Goal: Task Accomplishment & Management: Manage account settings

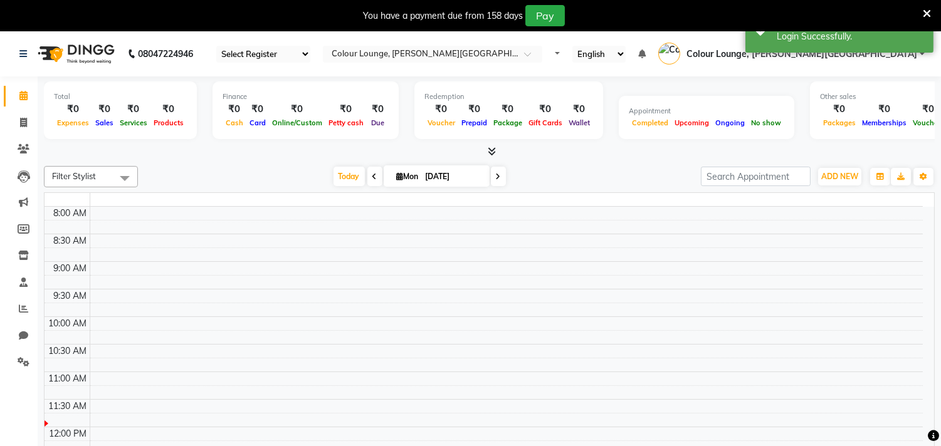
click at [925, 9] on icon at bounding box center [927, 13] width 8 height 11
select select "67"
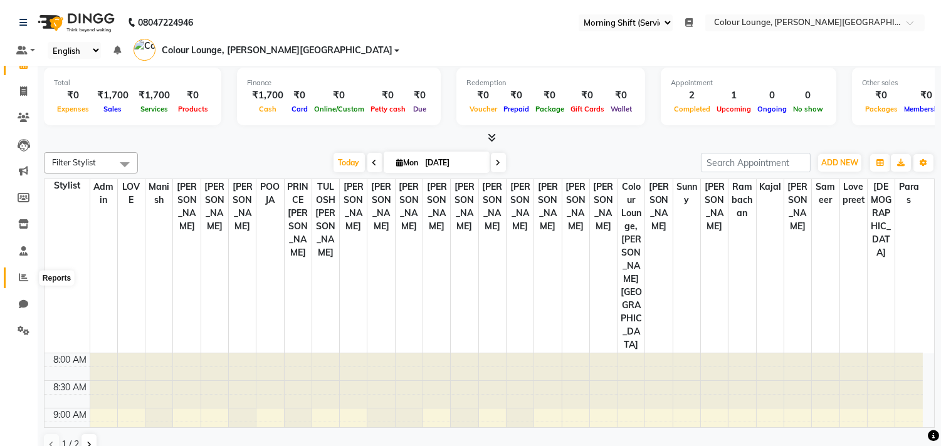
click at [14, 273] on span at bounding box center [24, 278] width 22 height 14
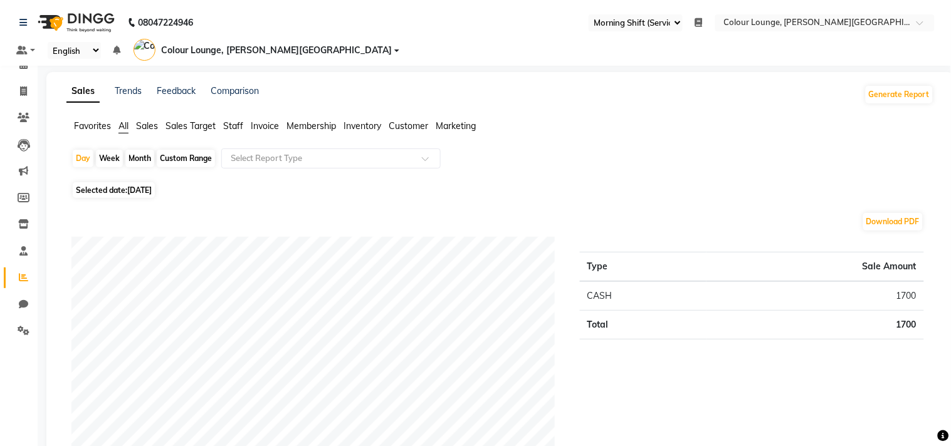
click at [90, 120] on ul "Favorites All Sales Sales Target Staff Invoice Membership Inventory Customer Ma…" at bounding box center [500, 127] width 868 height 14
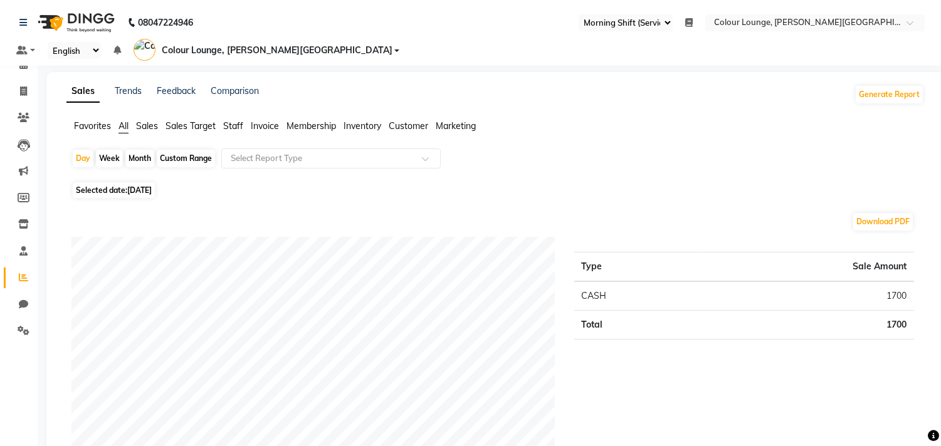
click at [90, 120] on span "Favorites" at bounding box center [92, 125] width 37 height 11
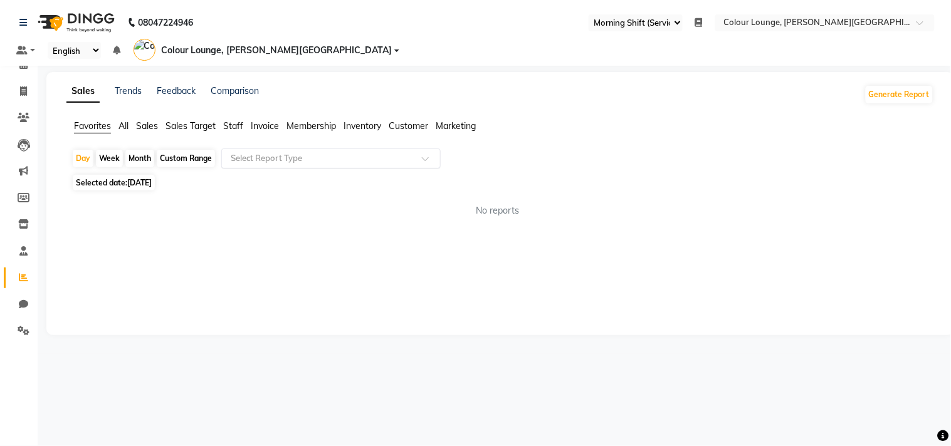
click at [318, 152] on input "text" at bounding box center [318, 158] width 181 height 13
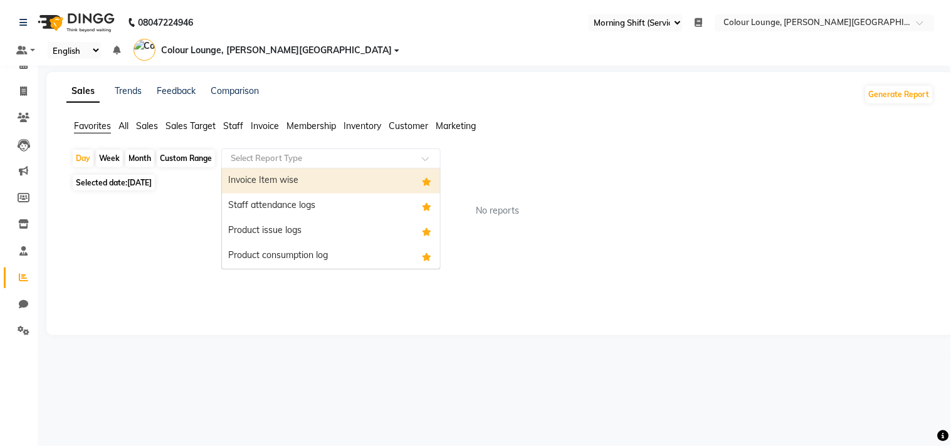
click at [283, 169] on div "Invoice Item wise" at bounding box center [331, 181] width 218 height 25
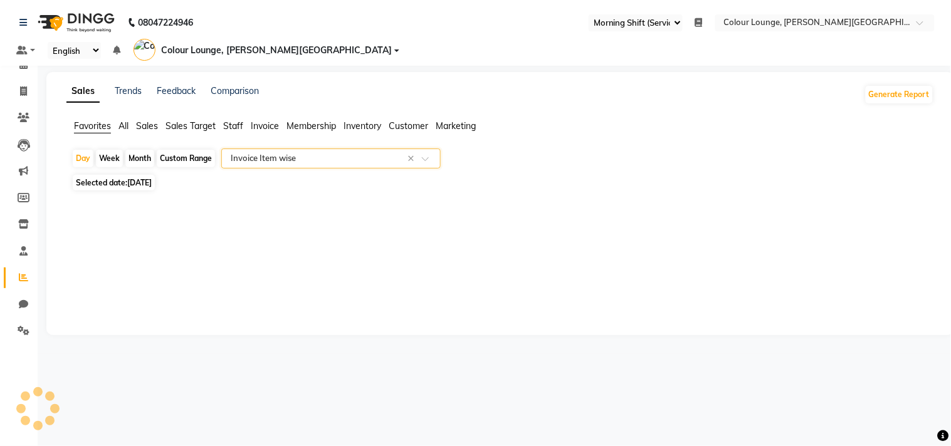
select select "full_report"
select select "csv"
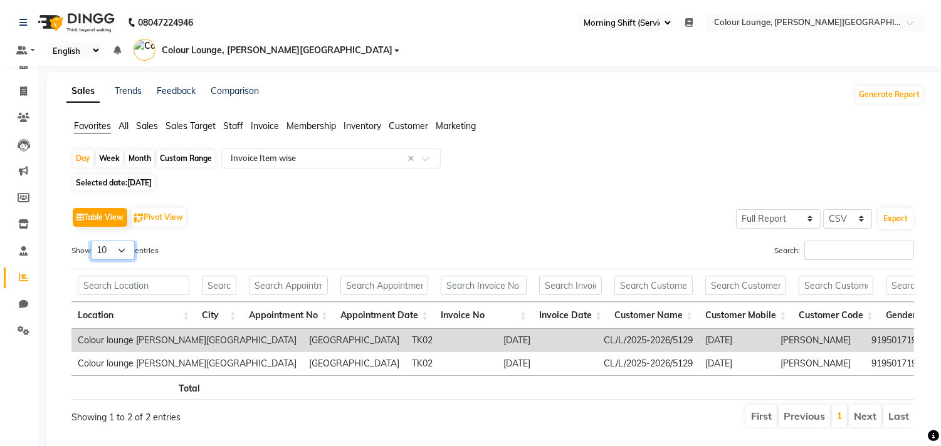
click at [119, 241] on select "10 25 50 100" at bounding box center [113, 250] width 44 height 19
select select "100"
click at [93, 241] on select "10 25 50 100" at bounding box center [113, 250] width 44 height 19
click at [149, 178] on span "[DATE]" at bounding box center [139, 182] width 24 height 9
select select "9"
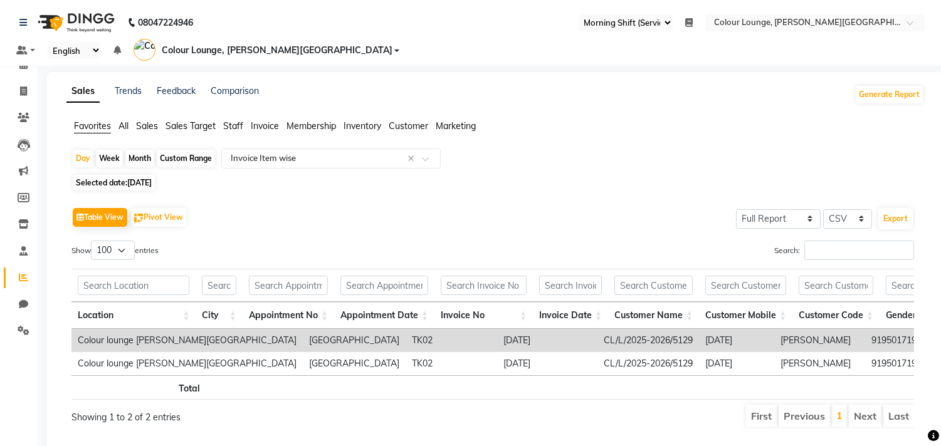
select select "2025"
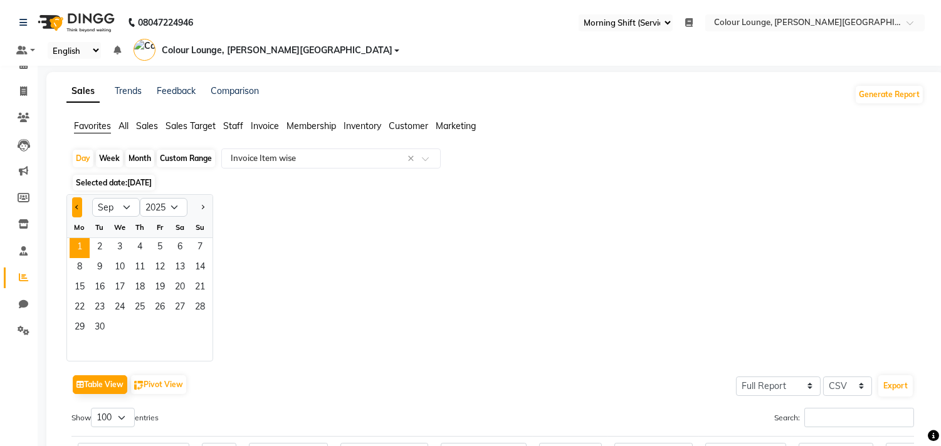
click at [75, 205] on span "Previous month" at bounding box center [77, 207] width 4 height 4
select select "8"
click at [199, 318] on span "31" at bounding box center [200, 328] width 20 height 20
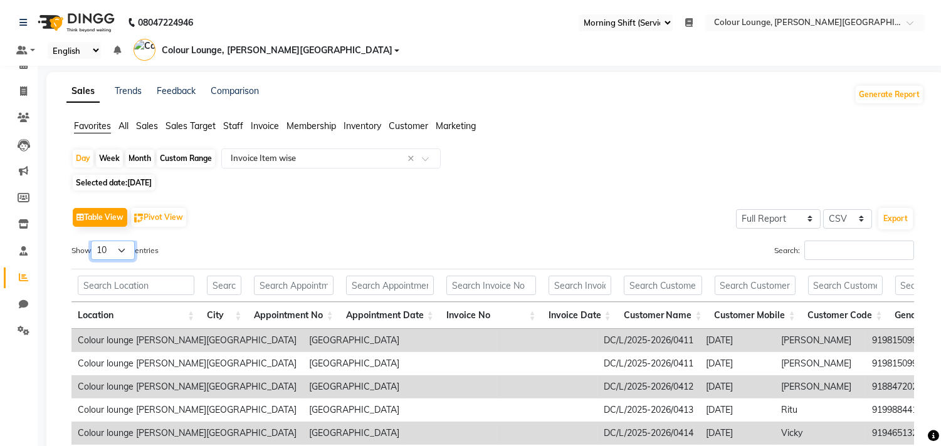
click at [108, 241] on select "10 25 50 100" at bounding box center [113, 250] width 44 height 19
select select "100"
click at [93, 241] on select "10 25 50 100" at bounding box center [113, 250] width 44 height 19
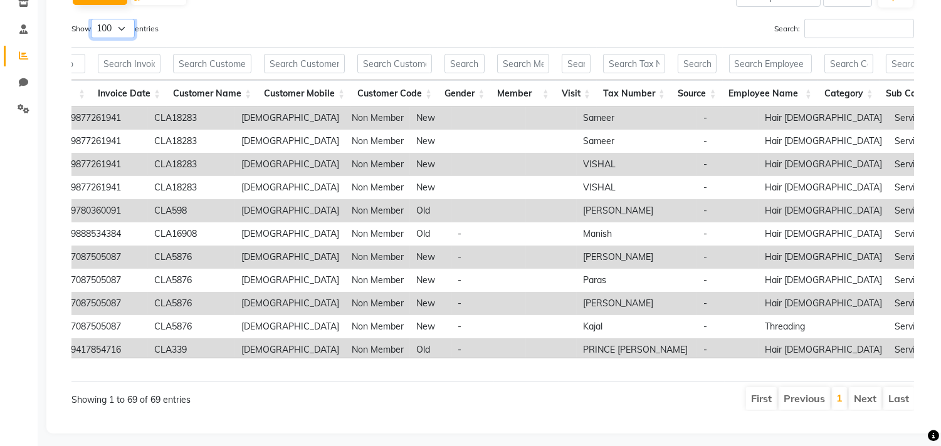
scroll to position [0, 811]
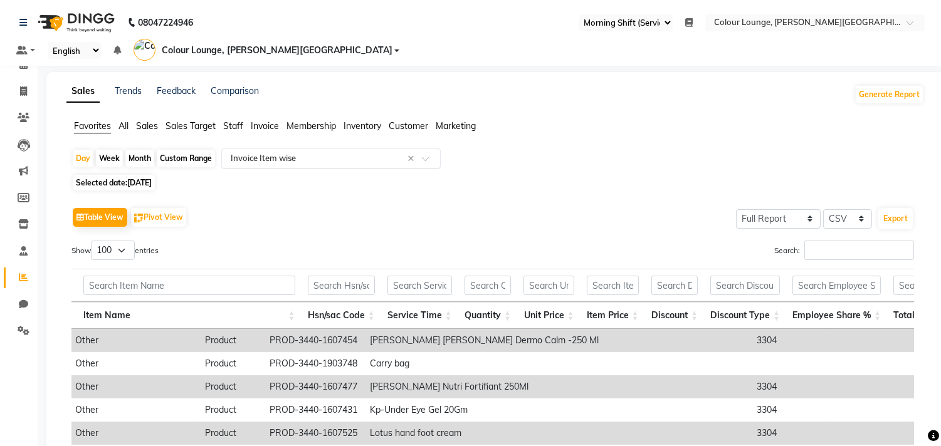
click at [302, 152] on input "text" at bounding box center [318, 158] width 181 height 13
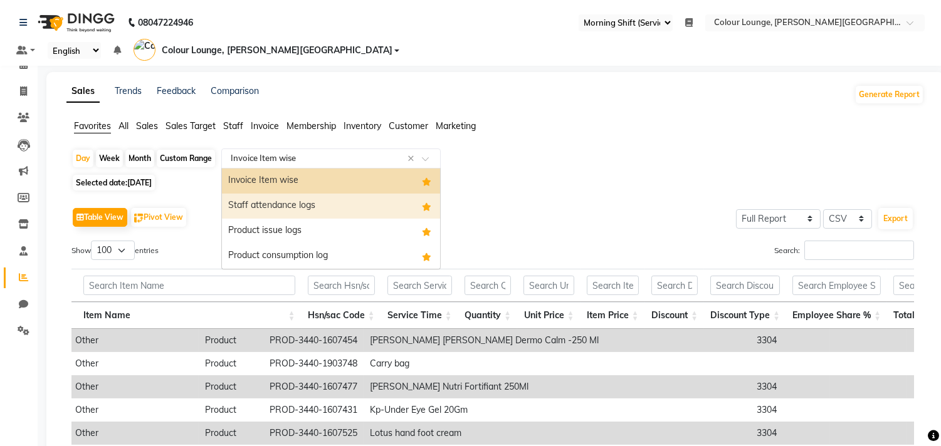
click at [298, 194] on div "Staff attendance logs" at bounding box center [331, 206] width 218 height 25
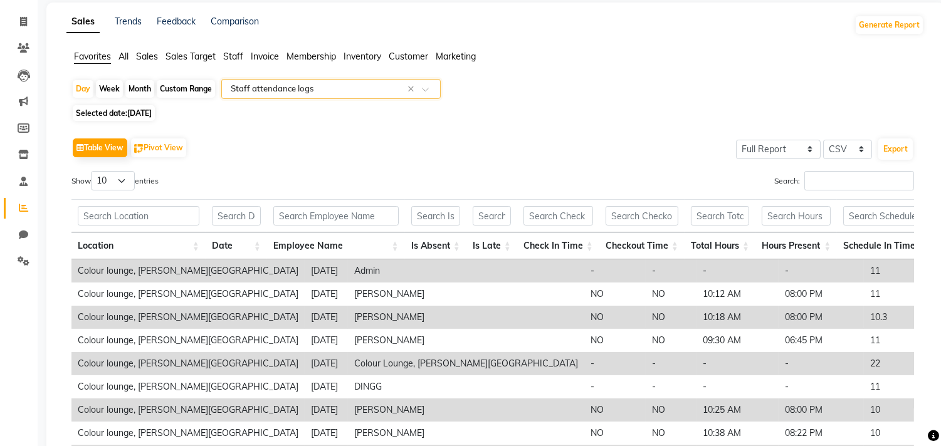
scroll to position [139, 0]
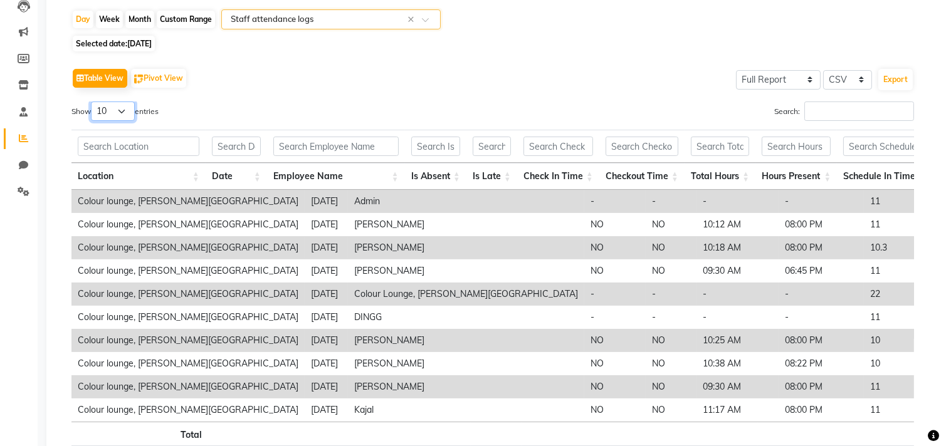
click at [119, 102] on select "10 25 50 100" at bounding box center [113, 111] width 44 height 19
select select "100"
click at [93, 102] on select "10 25 50 100" at bounding box center [113, 111] width 44 height 19
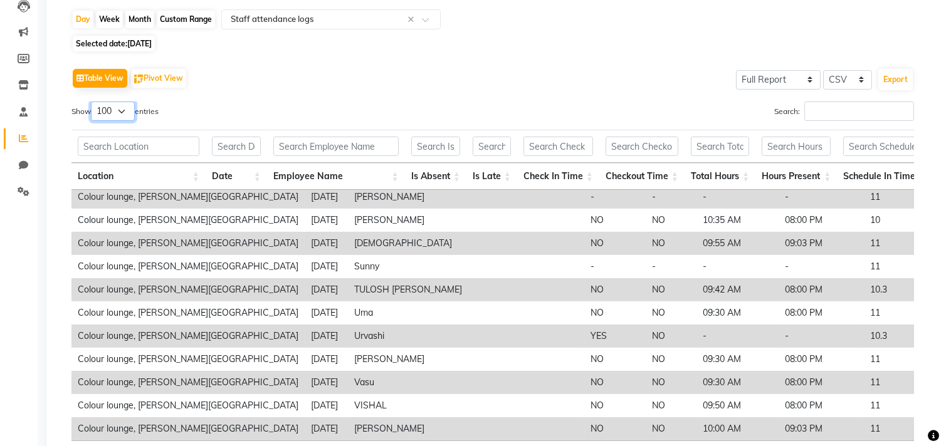
scroll to position [70, 0]
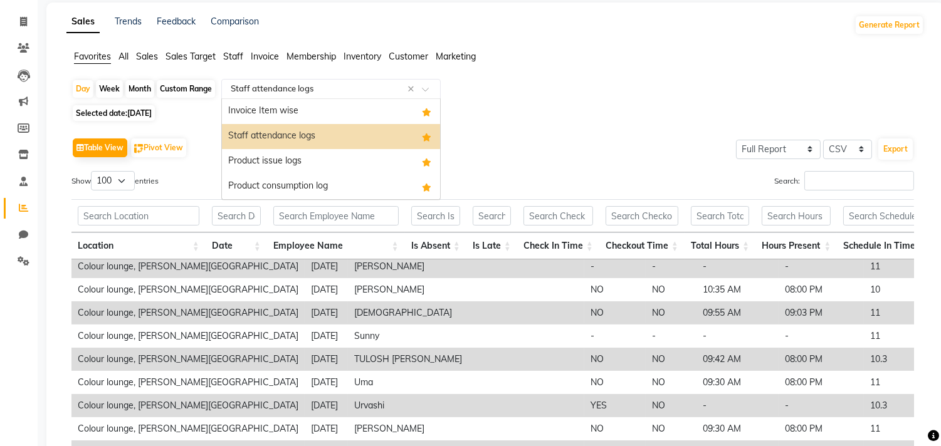
click at [320, 79] on div "Select Report Type × Staff attendance logs ×" at bounding box center [330, 89] width 219 height 20
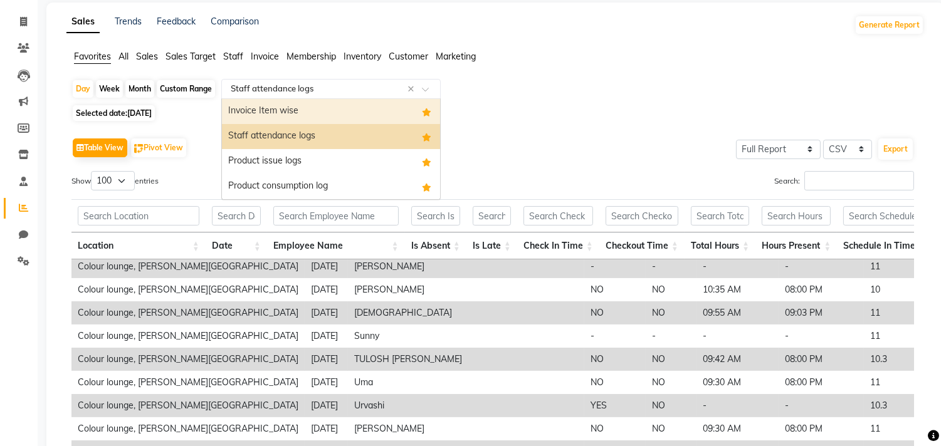
click at [137, 105] on span "Selected date: 31-08-2025" at bounding box center [114, 113] width 82 height 16
select select "8"
select select "2025"
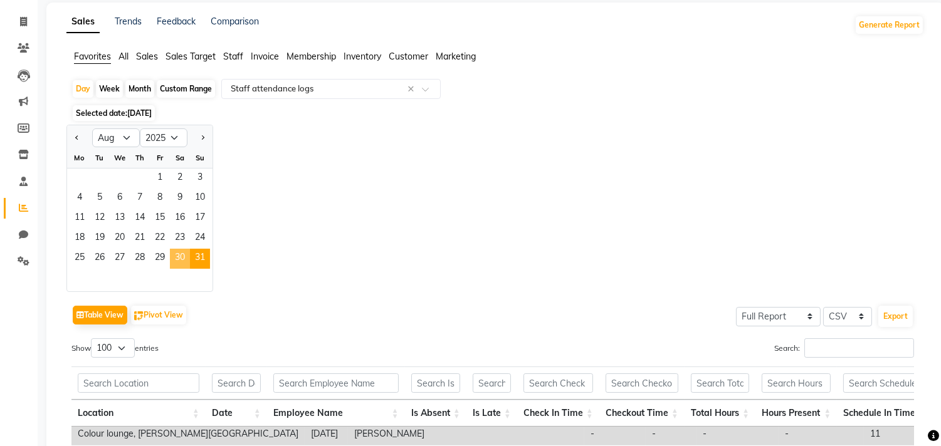
click at [174, 249] on span "30" at bounding box center [180, 259] width 20 height 20
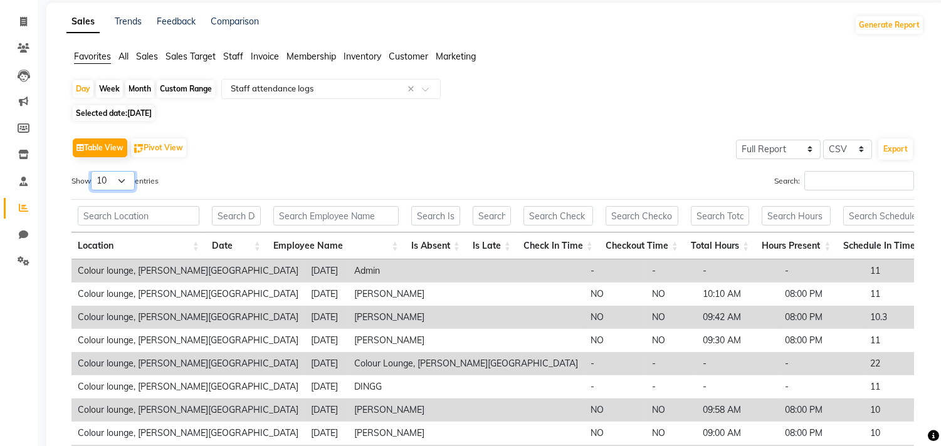
click at [120, 171] on select "10 25 50 100" at bounding box center [113, 180] width 44 height 19
select select "100"
click at [93, 171] on select "10 25 50 100" at bounding box center [113, 180] width 44 height 19
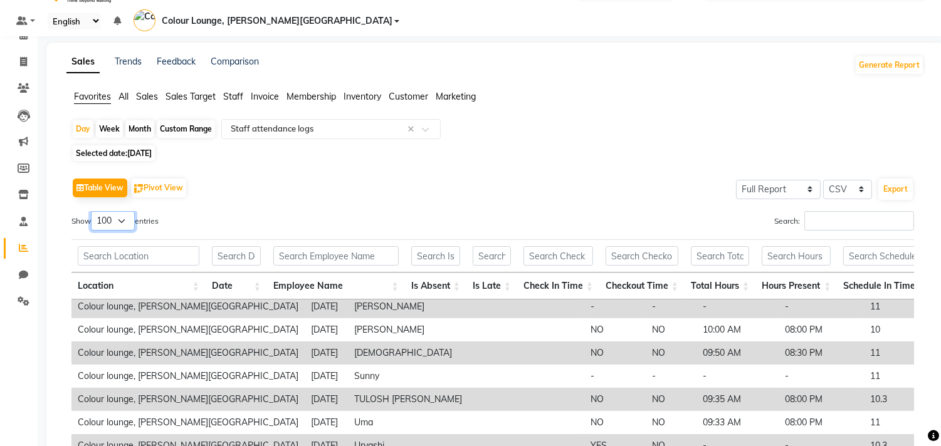
scroll to position [0, 0]
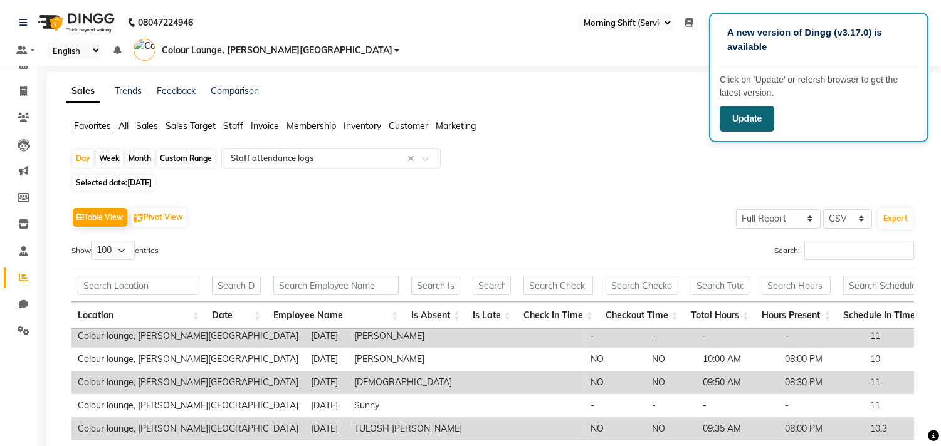
click at [742, 122] on button "Update" at bounding box center [747, 119] width 55 height 26
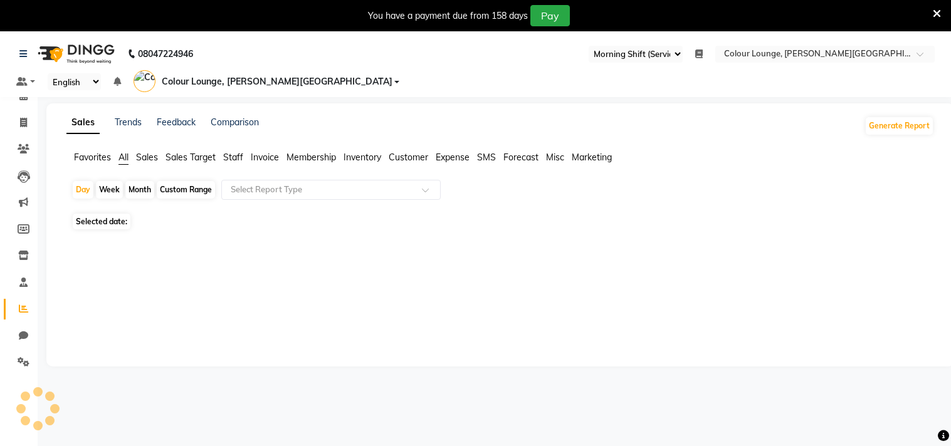
select select "67"
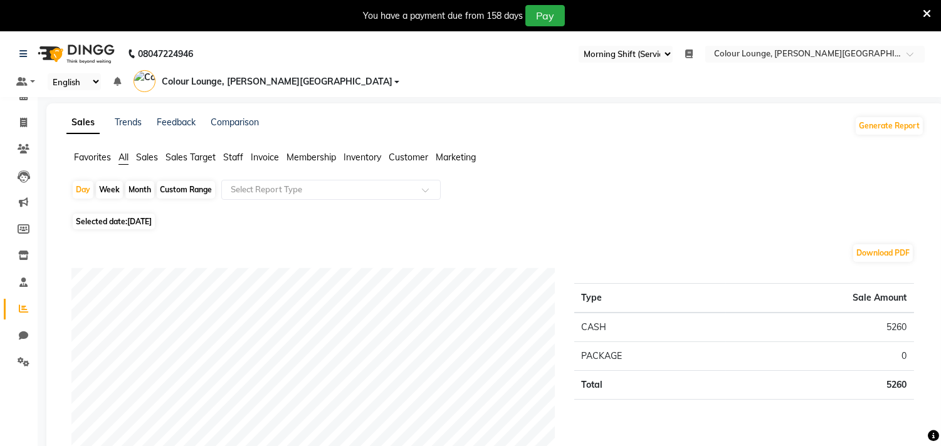
click at [176, 152] on span "Sales Target" at bounding box center [190, 157] width 50 height 11
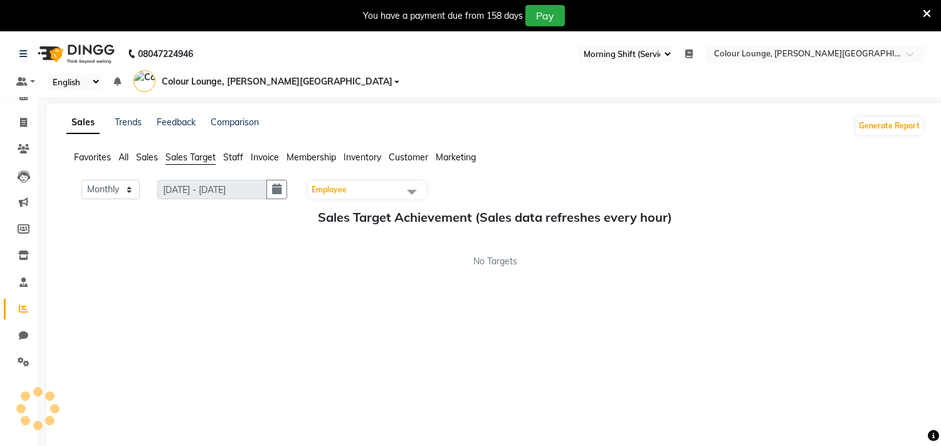
click at [143, 152] on span "Sales" at bounding box center [147, 157] width 22 height 11
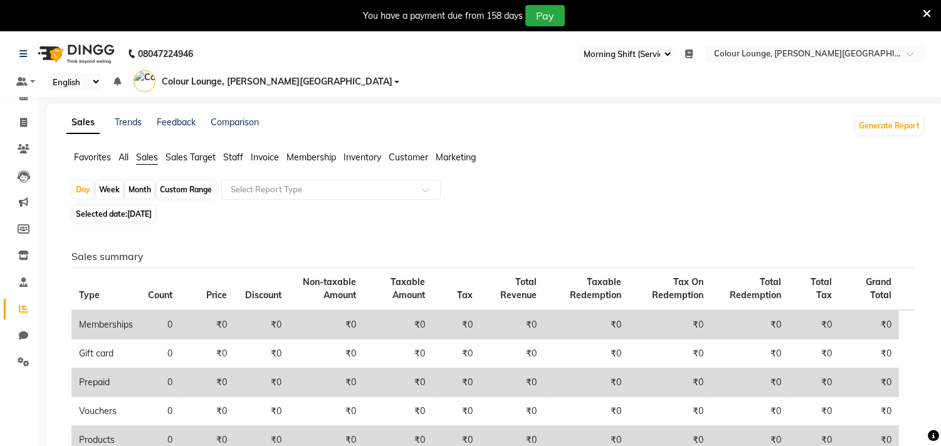
click at [136, 181] on div "Month" at bounding box center [139, 190] width 29 height 18
select select "9"
select select "2025"
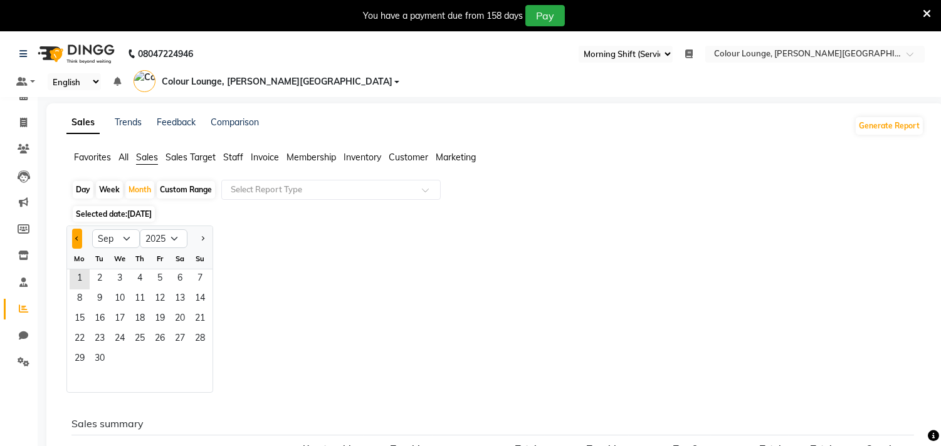
click at [73, 229] on button "Previous month" at bounding box center [77, 239] width 10 height 20
select select "8"
click at [142, 290] on span "7" at bounding box center [140, 300] width 20 height 20
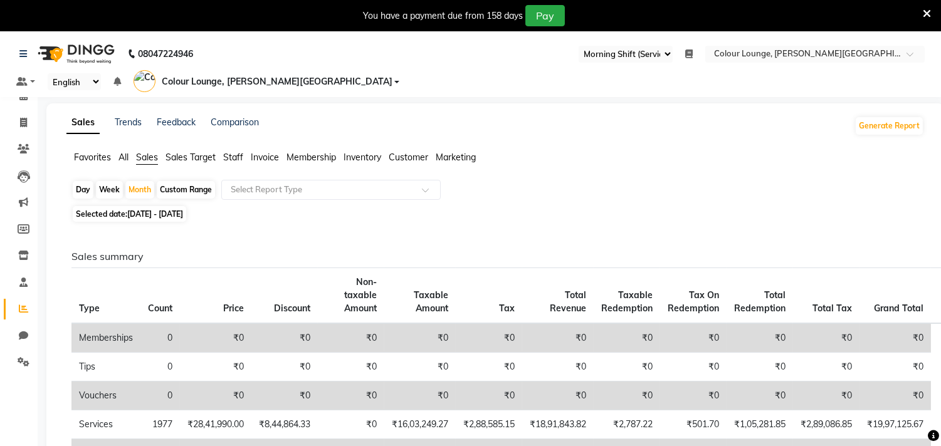
click at [251, 182] on div "Day Week Month Custom Range Select Report Type" at bounding box center [494, 191] width 847 height 23
click at [297, 184] on input "text" at bounding box center [318, 190] width 181 height 13
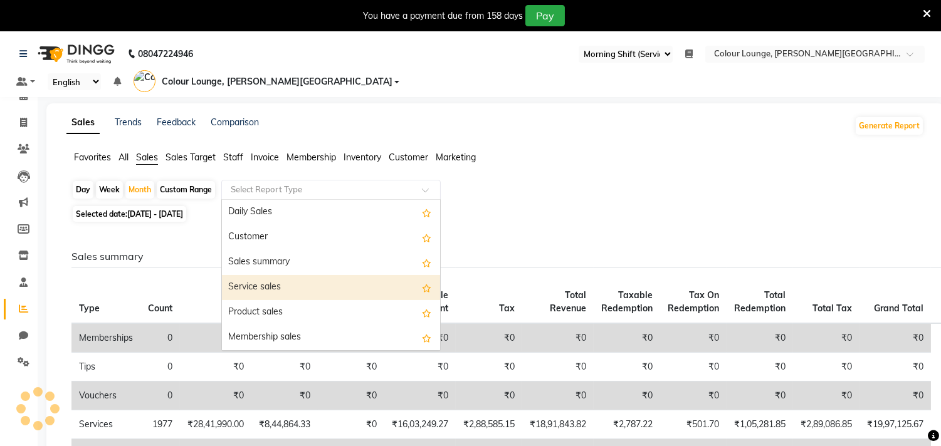
click at [277, 275] on div "Service sales" at bounding box center [331, 287] width 218 height 25
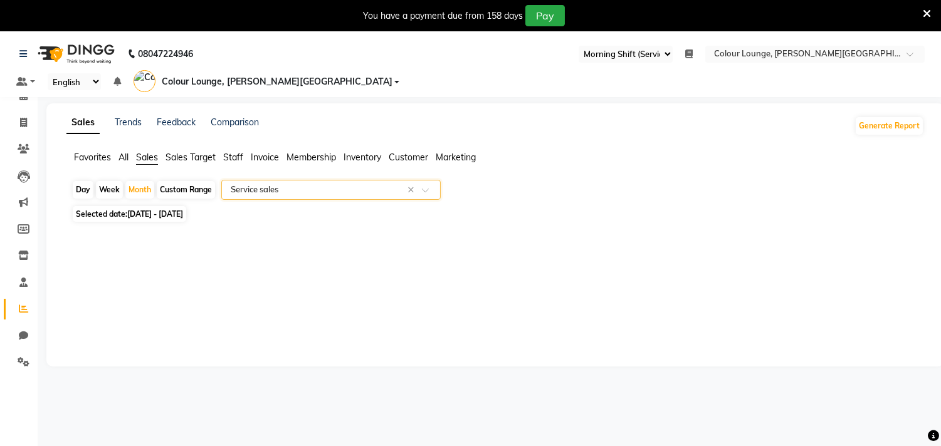
select select "full_report"
select select "csv"
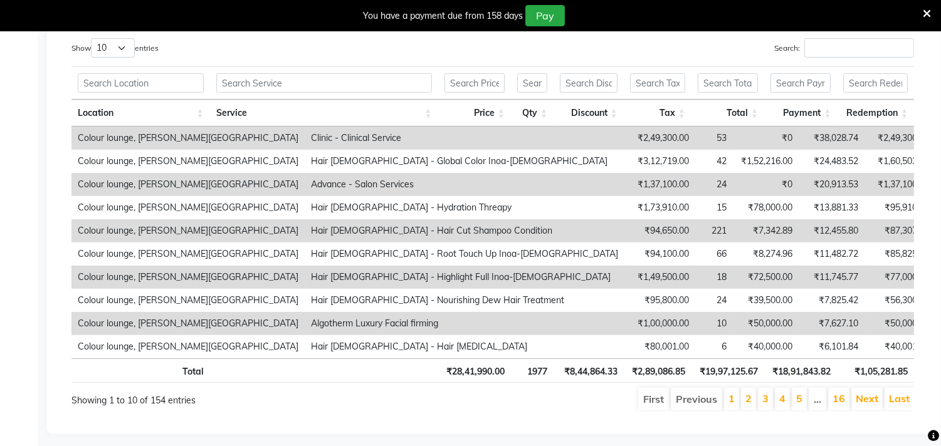
scroll to position [618, 0]
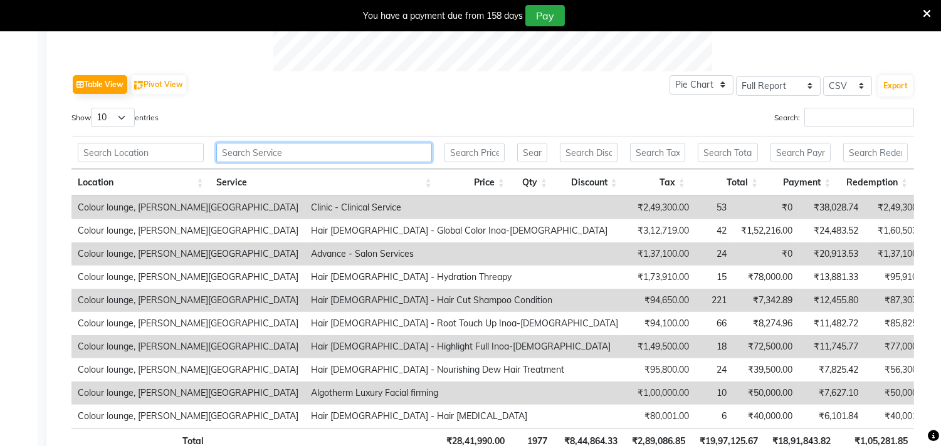
click at [296, 143] on input "text" at bounding box center [324, 152] width 216 height 19
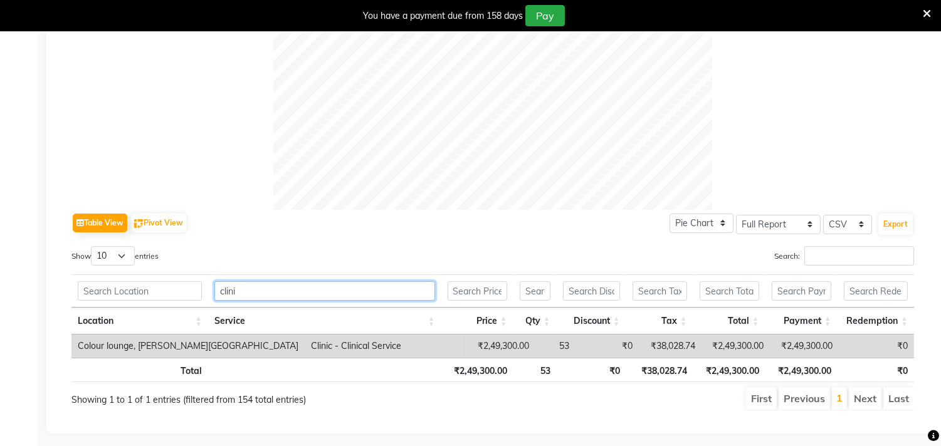
scroll to position [0, 0]
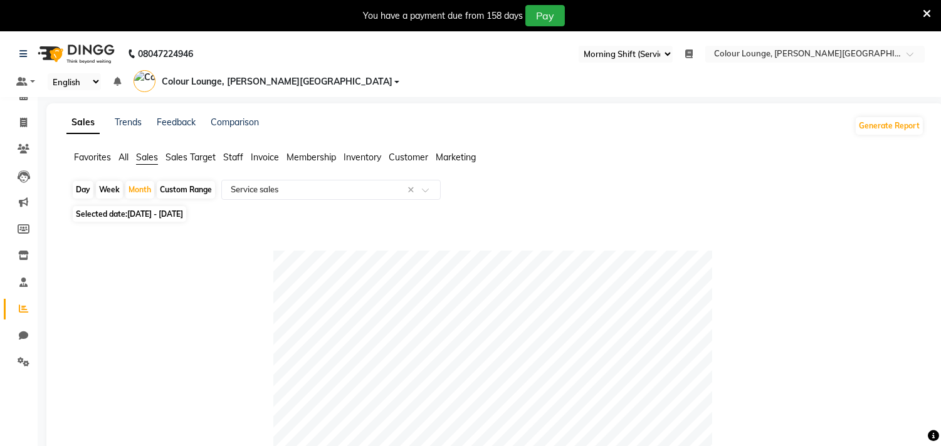
type input "clini"
click at [924, 14] on icon at bounding box center [927, 13] width 8 height 11
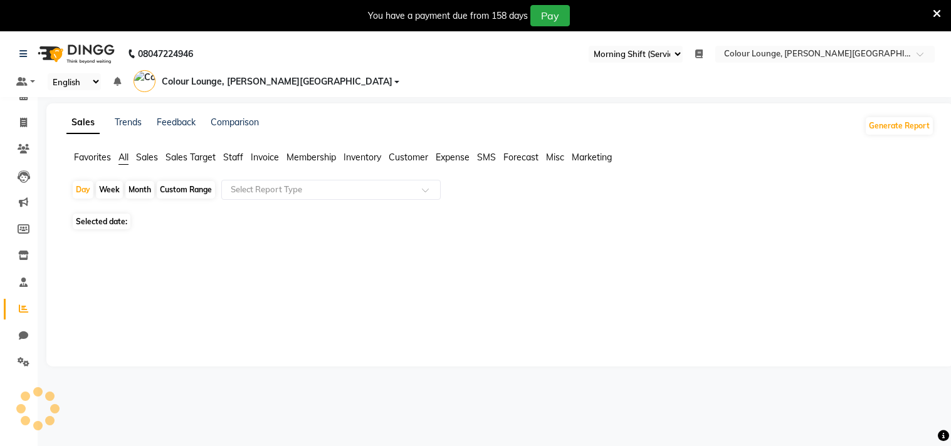
select select "67"
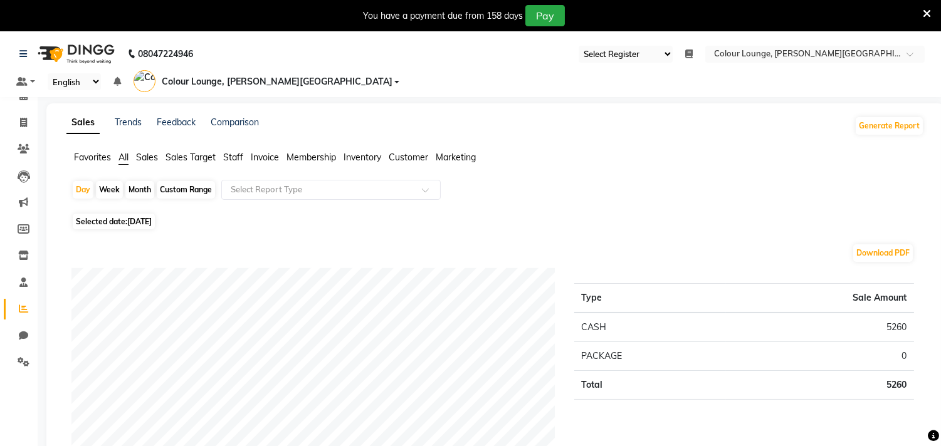
click at [142, 152] on span "Sales" at bounding box center [147, 157] width 22 height 11
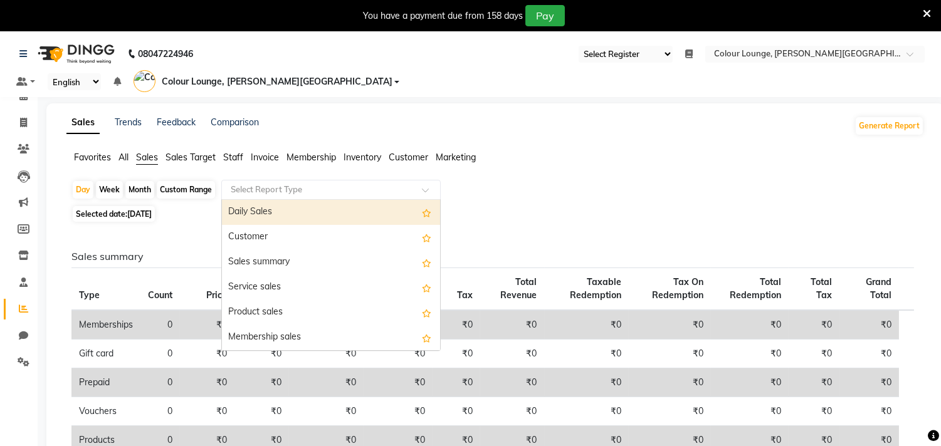
click at [274, 184] on input "text" at bounding box center [318, 190] width 181 height 13
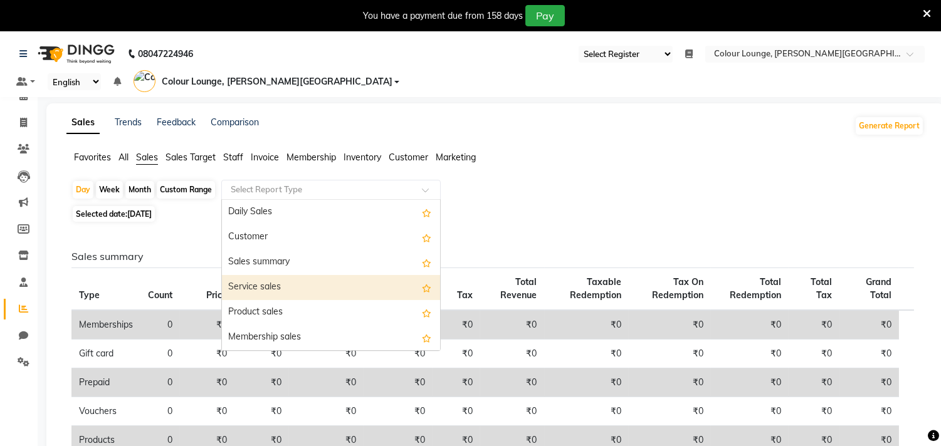
click at [261, 275] on div "Service sales" at bounding box center [331, 287] width 218 height 25
select select "full_report"
select select "csv"
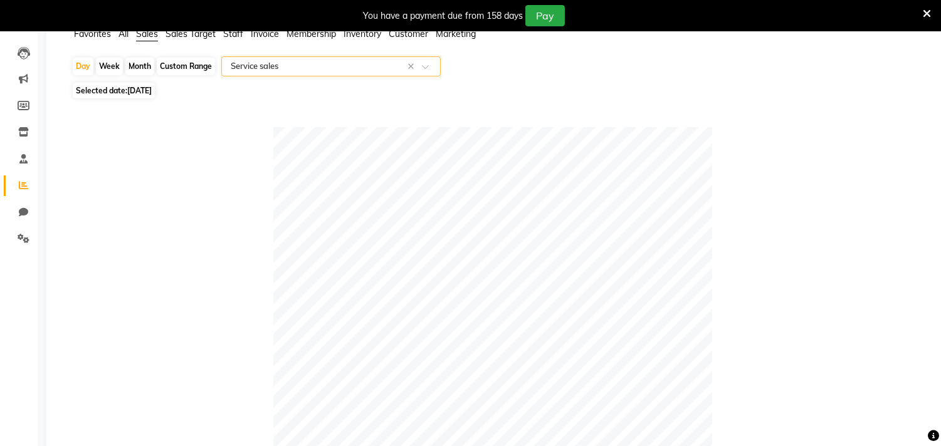
scroll to position [61, 0]
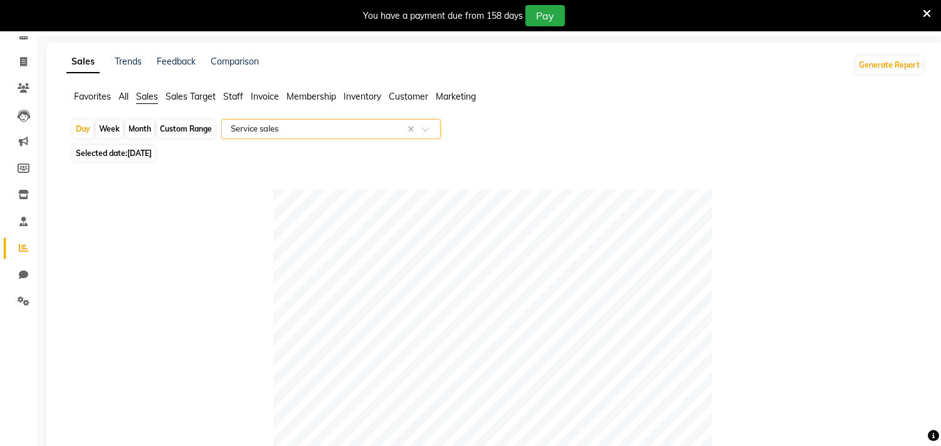
click at [147, 149] on span "[DATE]" at bounding box center [139, 153] width 24 height 9
select select "9"
select select "2025"
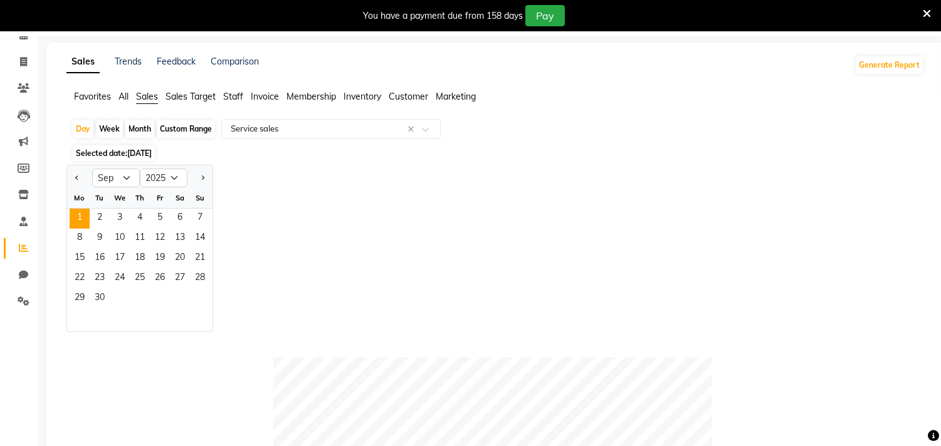
click at [145, 120] on div "Month" at bounding box center [139, 129] width 29 height 18
select select "9"
select select "2025"
click at [75, 168] on button "Previous month" at bounding box center [77, 178] width 10 height 20
select select "8"
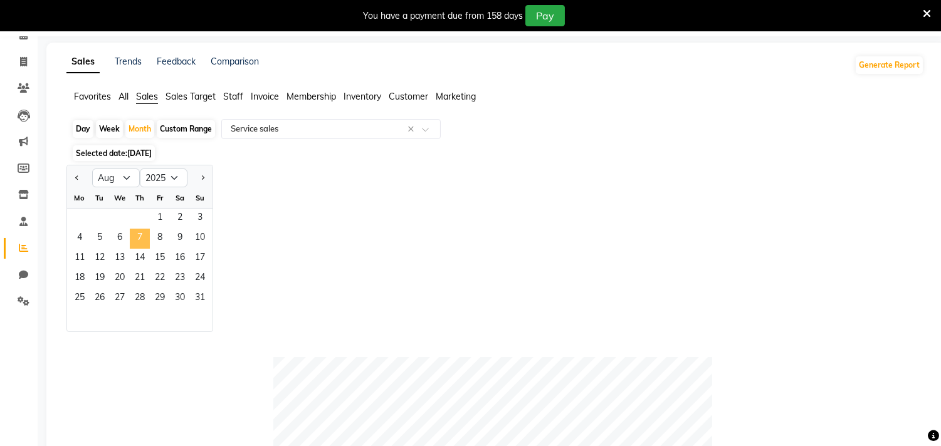
click at [141, 229] on span "7" at bounding box center [140, 239] width 20 height 20
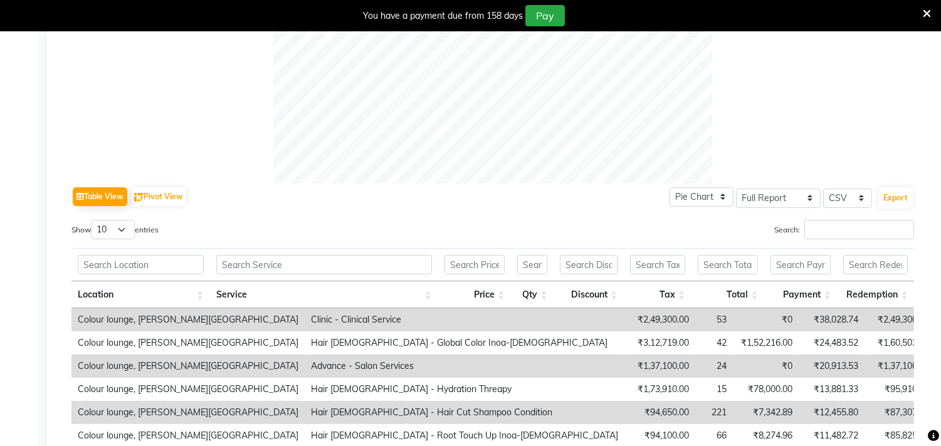
scroll to position [618, 0]
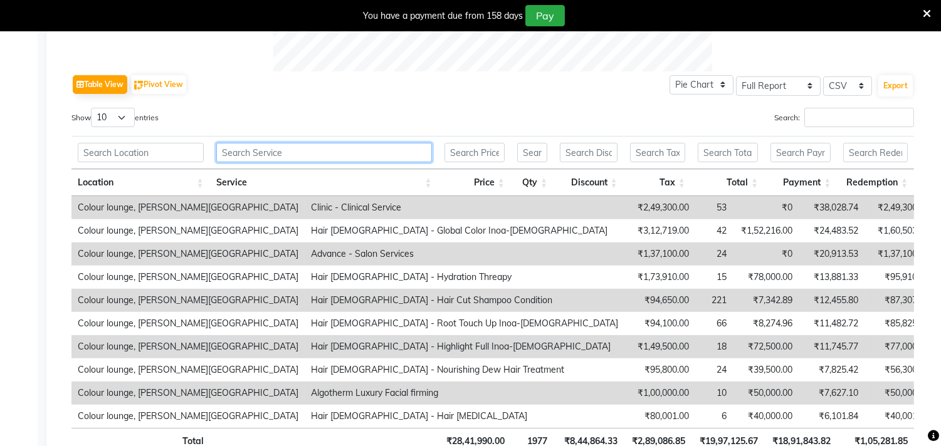
click at [264, 143] on input "text" at bounding box center [324, 152] width 216 height 19
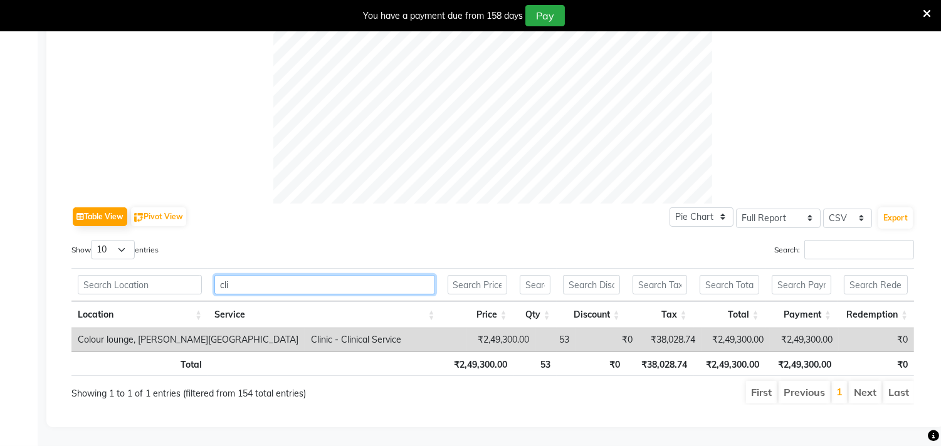
scroll to position [480, 0]
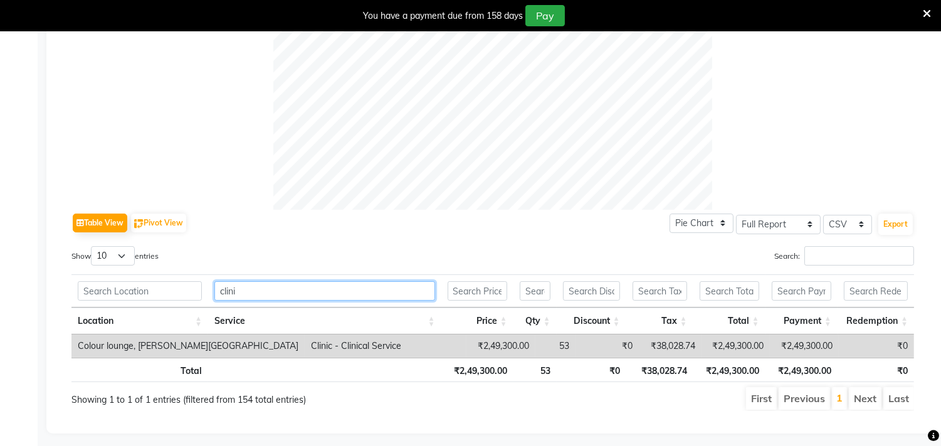
type input "clini"
click at [929, 10] on icon at bounding box center [927, 13] width 8 height 11
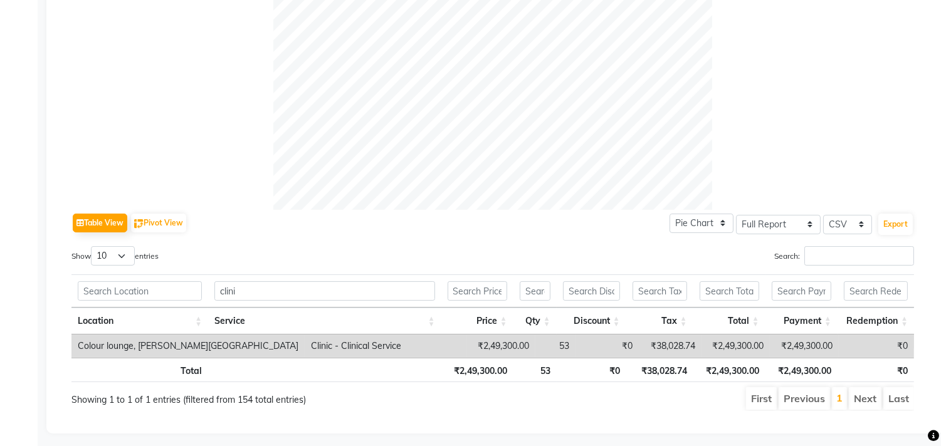
scroll to position [0, 0]
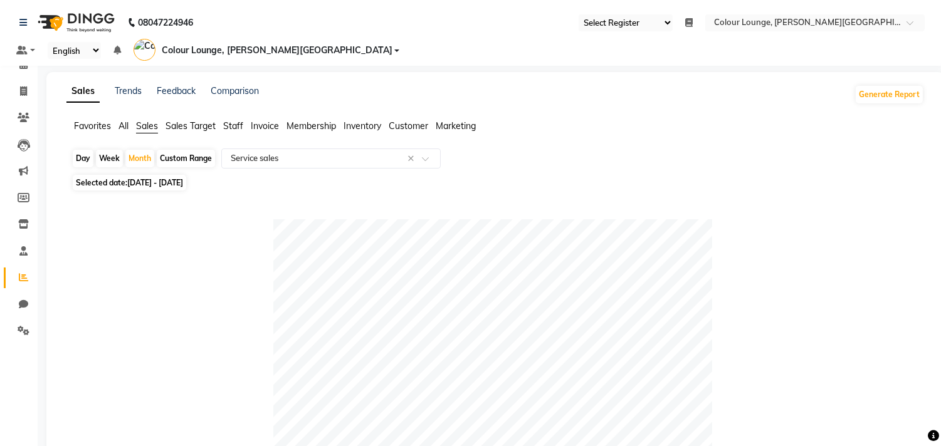
click at [103, 120] on span "Favorites" at bounding box center [92, 125] width 37 height 11
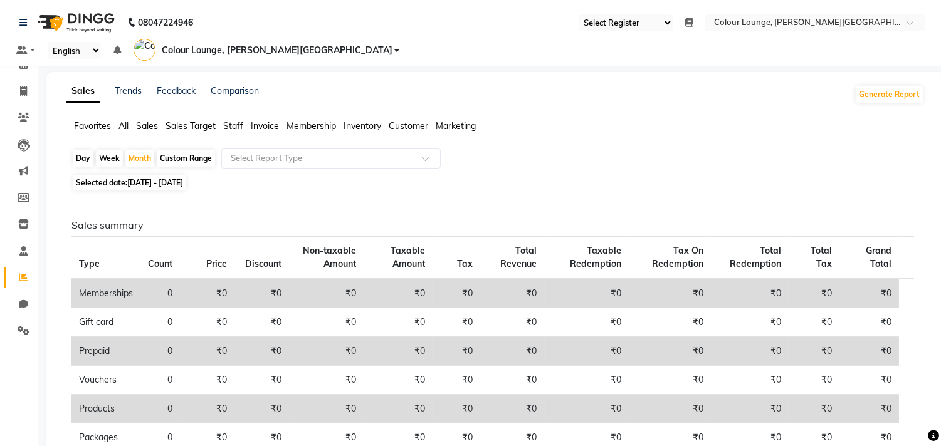
click at [84, 150] on div "Day" at bounding box center [83, 159] width 21 height 18
select select "8"
select select "2025"
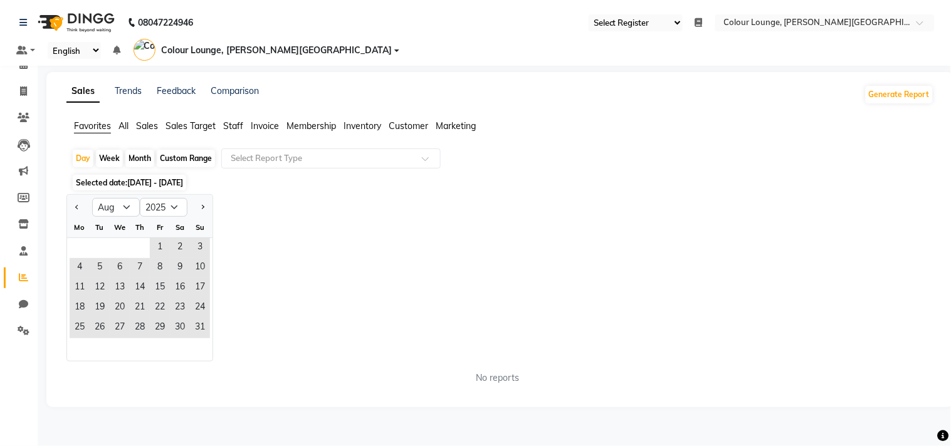
click at [146, 150] on div "Month" at bounding box center [139, 159] width 29 height 18
select select "8"
select select "2025"
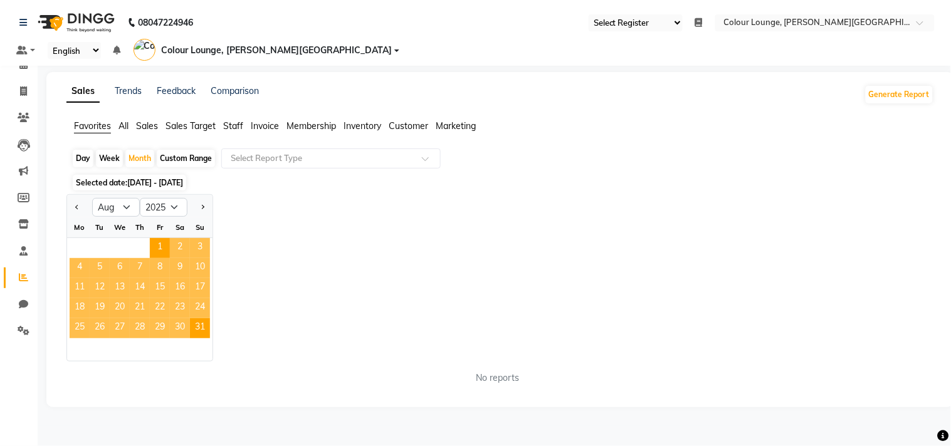
click at [162, 278] on span "15" at bounding box center [160, 288] width 20 height 20
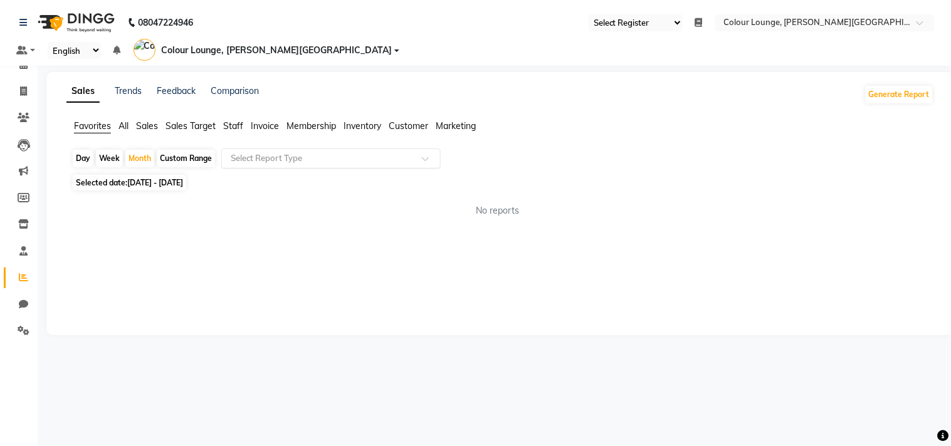
click at [305, 152] on input "text" at bounding box center [318, 158] width 181 height 13
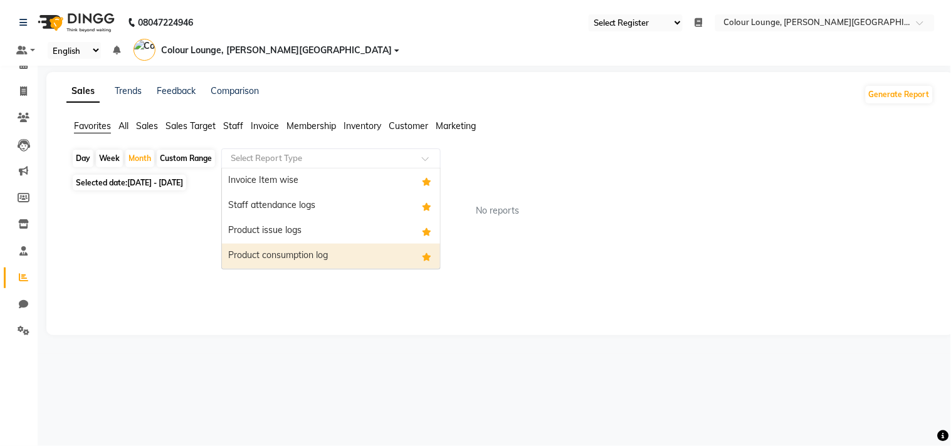
click at [293, 244] on div "Product consumption log" at bounding box center [331, 256] width 218 height 25
select select "full_report"
select select "csv"
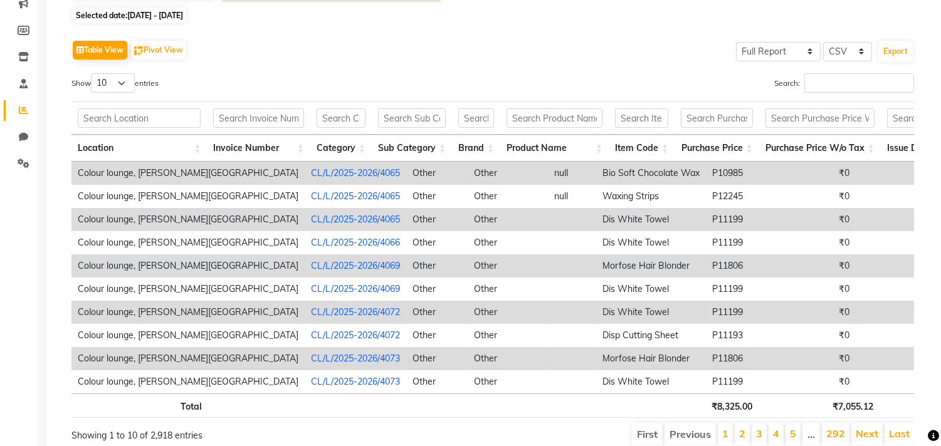
scroll to position [209, 0]
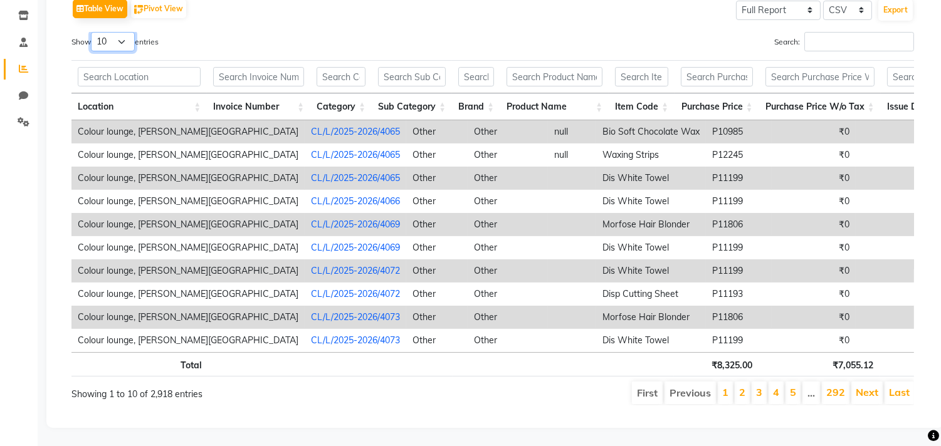
click at [115, 32] on select "10 25 50 100" at bounding box center [113, 41] width 44 height 19
select select "100"
click at [93, 32] on select "10 25 50 100" at bounding box center [113, 41] width 44 height 19
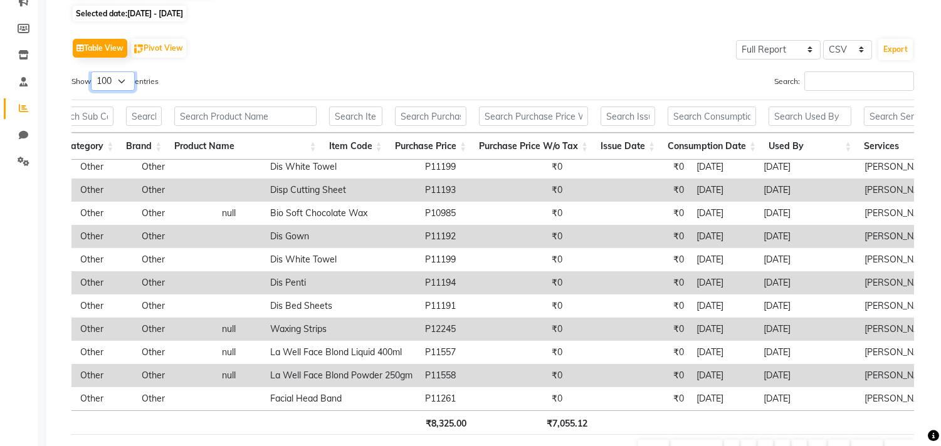
scroll to position [139, 0]
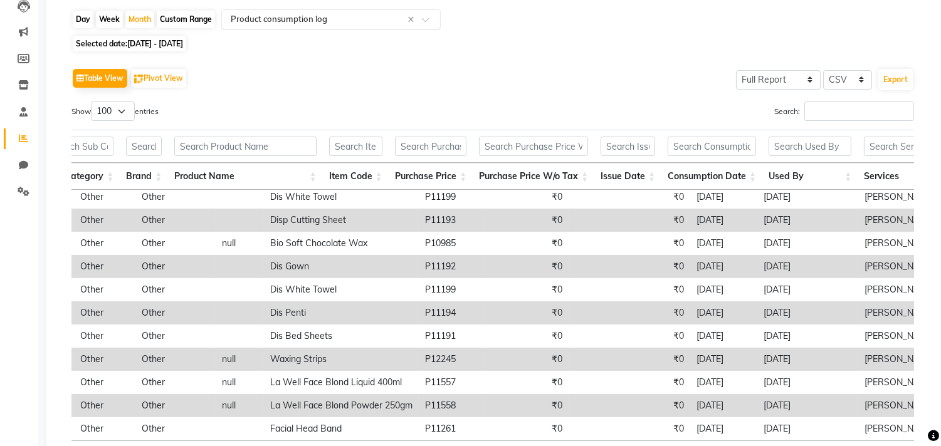
click at [284, 13] on input "text" at bounding box center [318, 19] width 181 height 13
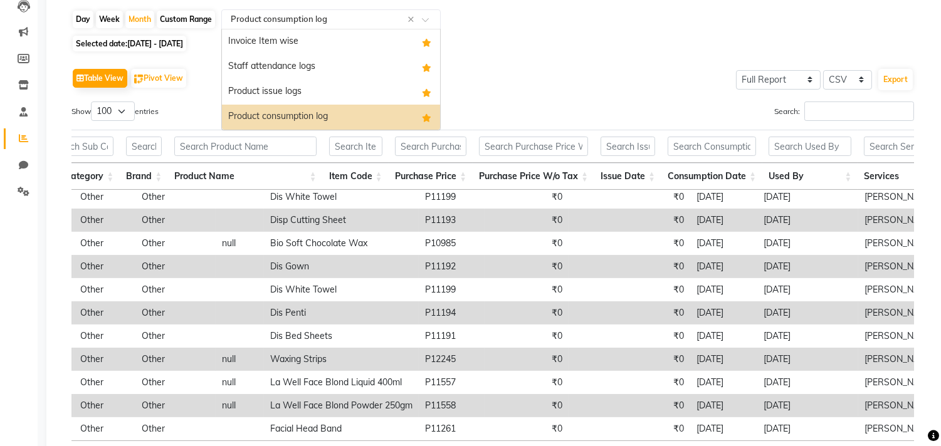
scroll to position [135, 0]
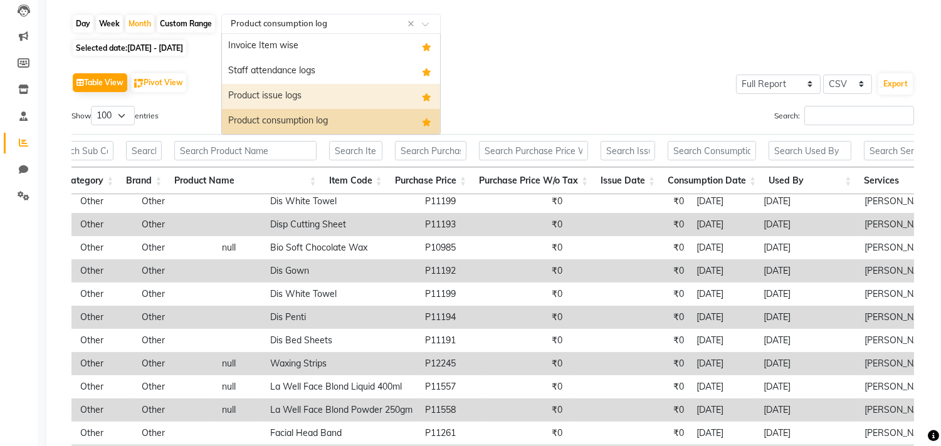
click at [285, 84] on div "Product issue logs" at bounding box center [331, 96] width 218 height 25
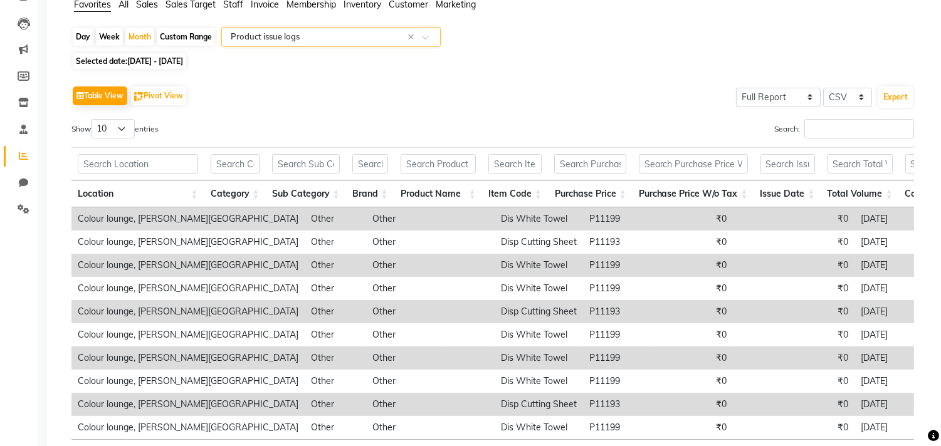
scroll to position [139, 0]
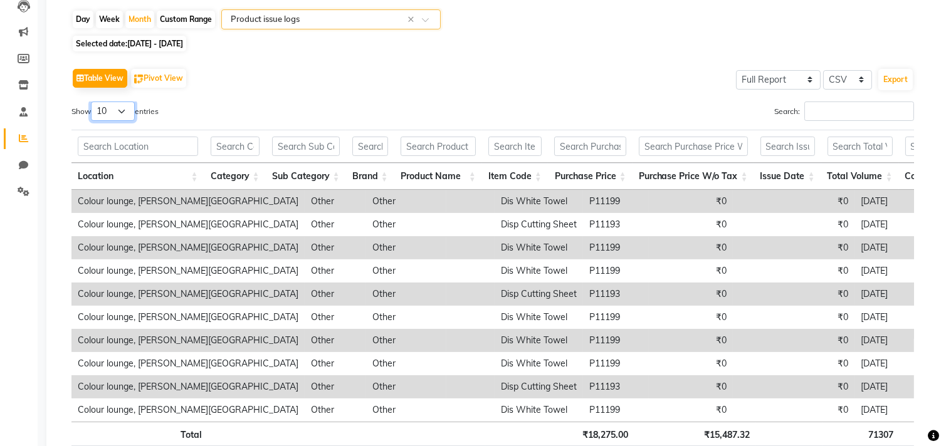
click at [115, 102] on select "10 25 50 100" at bounding box center [113, 111] width 44 height 19
select select "50"
click at [93, 102] on select "10 25 50 100" at bounding box center [113, 111] width 44 height 19
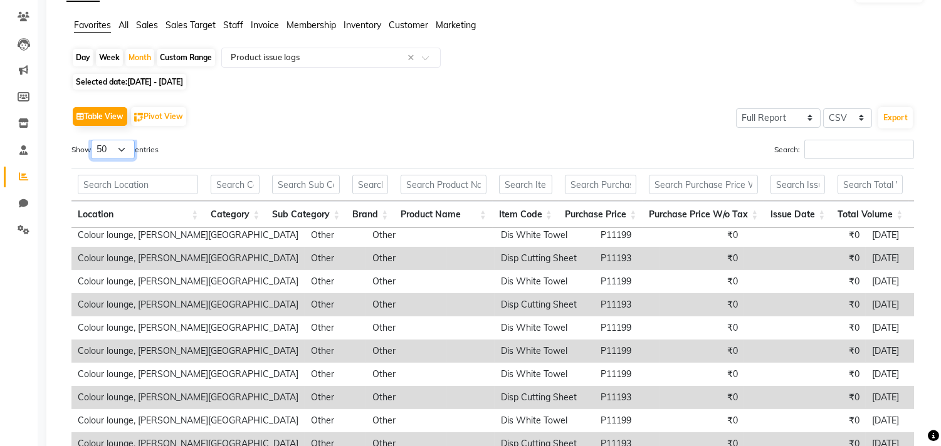
scroll to position [0, 0]
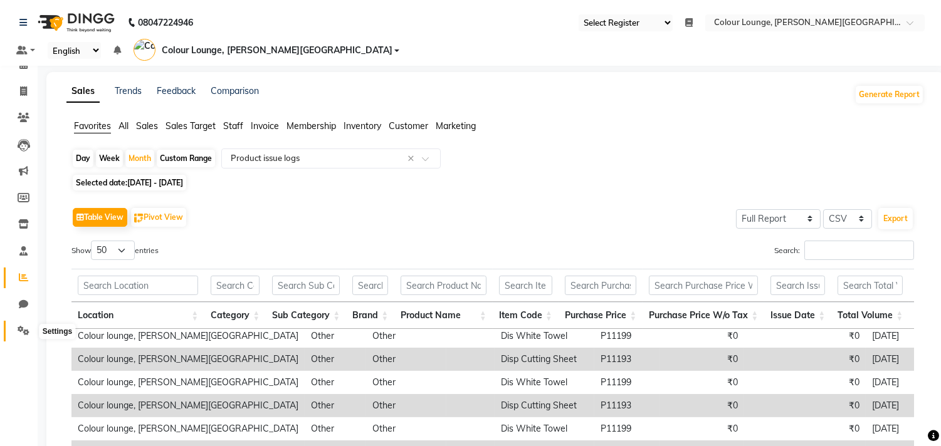
click at [19, 328] on icon at bounding box center [24, 330] width 12 height 9
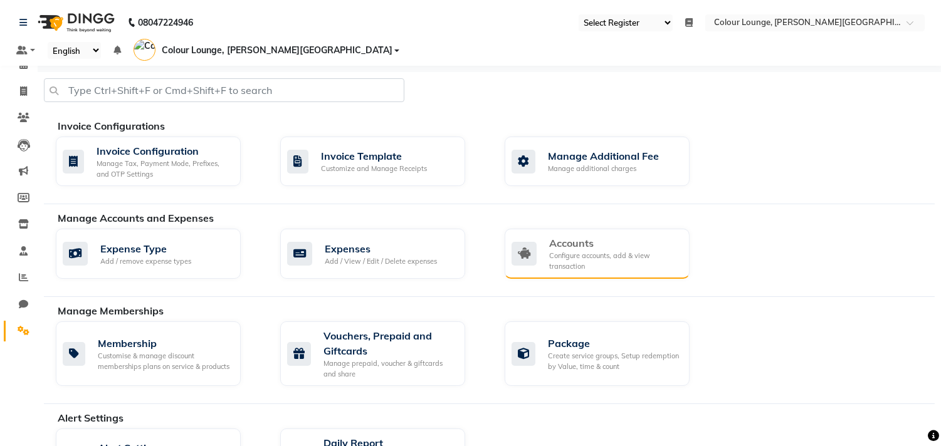
click at [580, 236] on div "Accounts" at bounding box center [614, 243] width 130 height 15
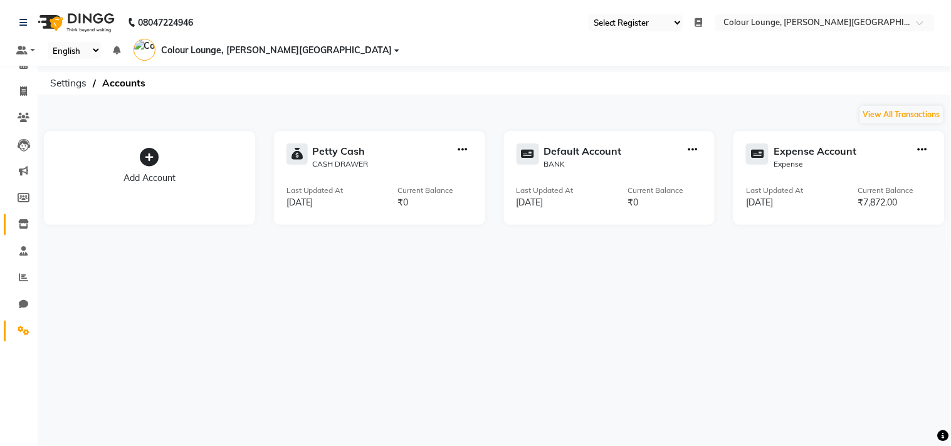
click at [22, 230] on span at bounding box center [24, 225] width 22 height 14
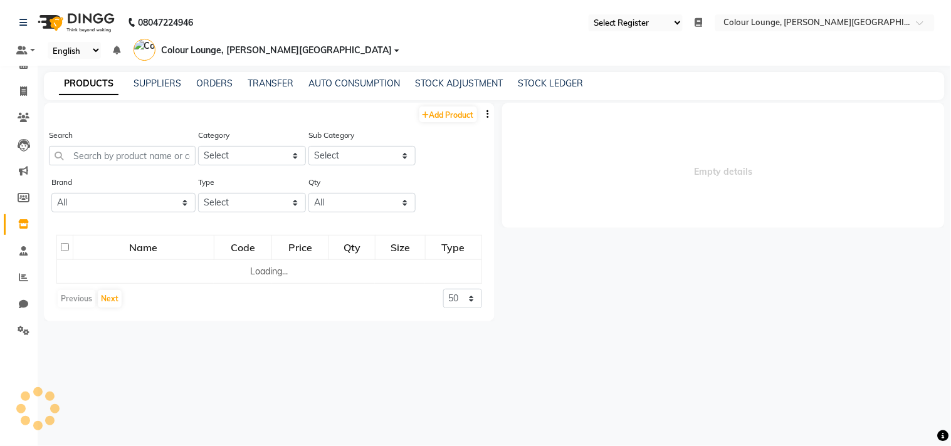
select select
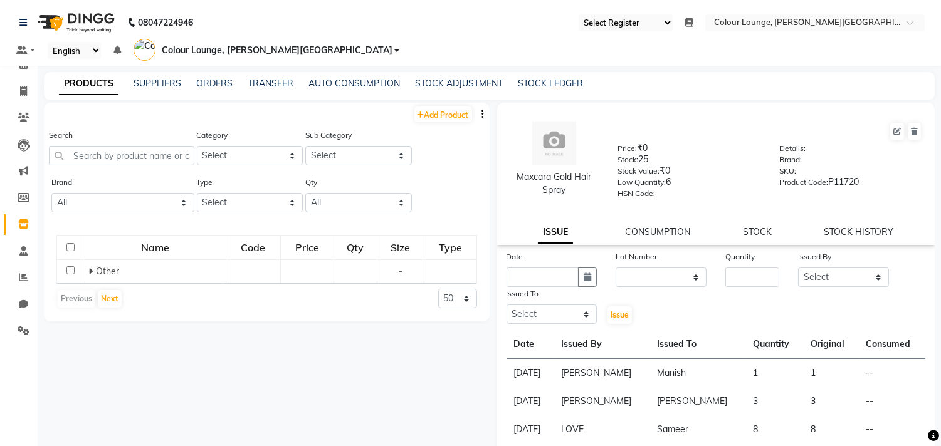
click at [207, 72] on div "PRODUCTS SUPPLIERS ORDERS TRANSFER AUTO CONSUMPTION STOCK ADJUSTMENT STOCK LEDG…" at bounding box center [489, 86] width 891 height 28
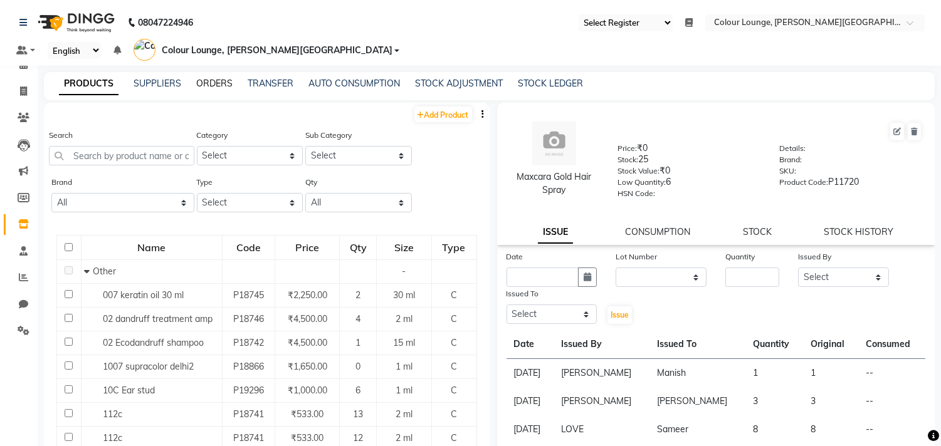
click at [208, 78] on link "ORDERS" at bounding box center [214, 83] width 36 height 11
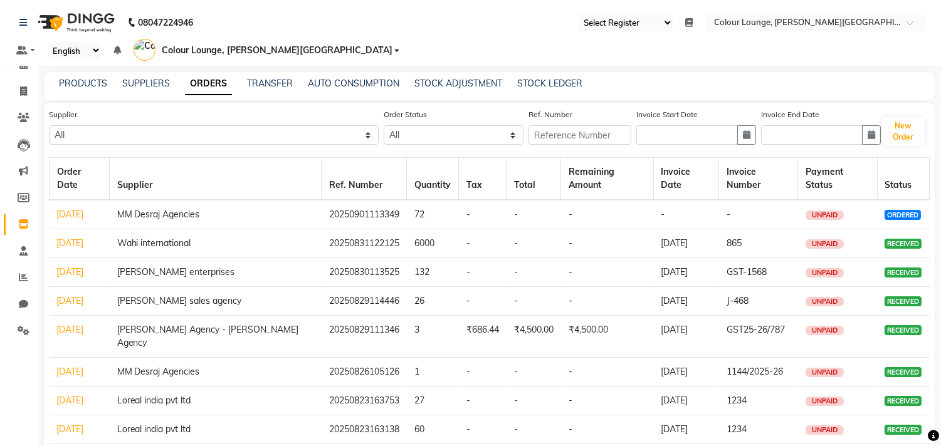
click at [77, 238] on link "31-08-2025" at bounding box center [70, 243] width 27 height 11
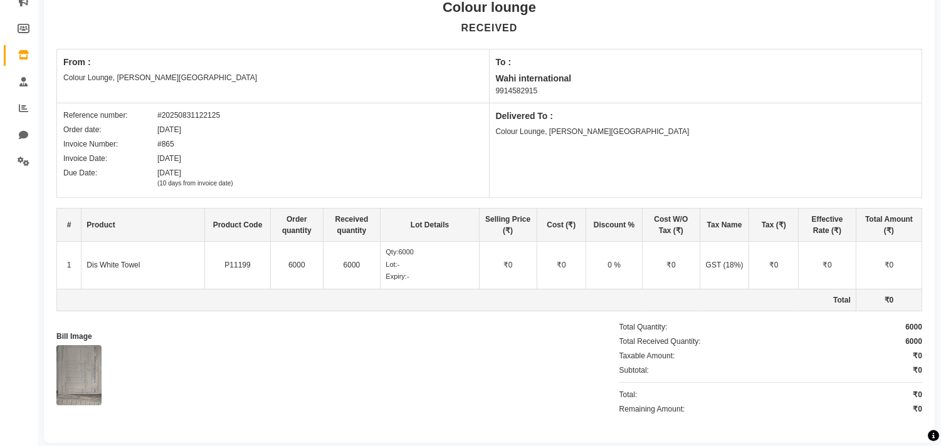
scroll to position [170, 0]
click at [83, 350] on img at bounding box center [78, 375] width 45 height 60
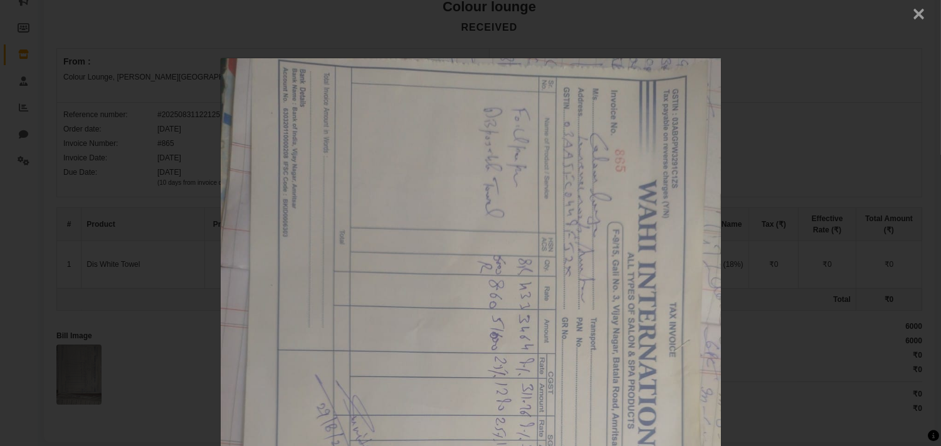
scroll to position [0, 0]
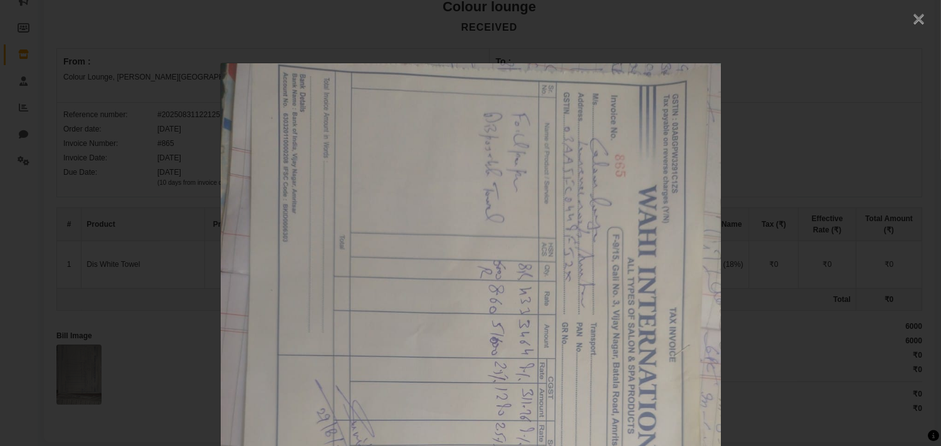
click at [912, 13] on span "×" at bounding box center [918, 17] width 13 height 22
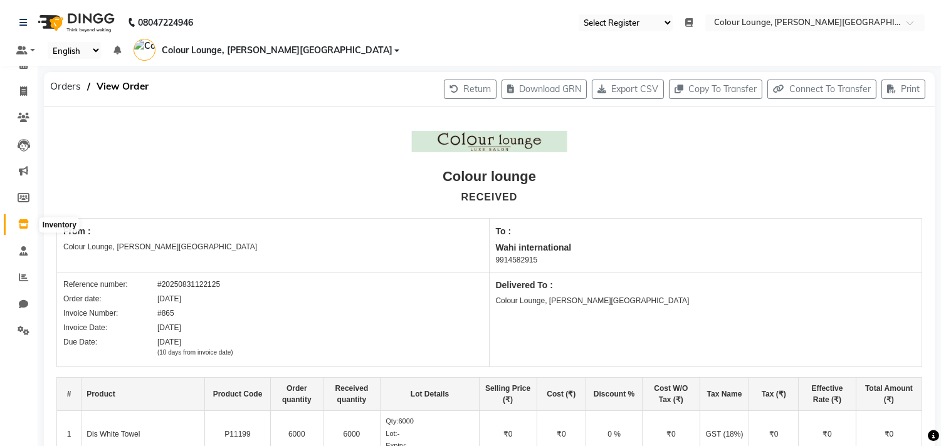
click at [28, 224] on span at bounding box center [24, 225] width 22 height 14
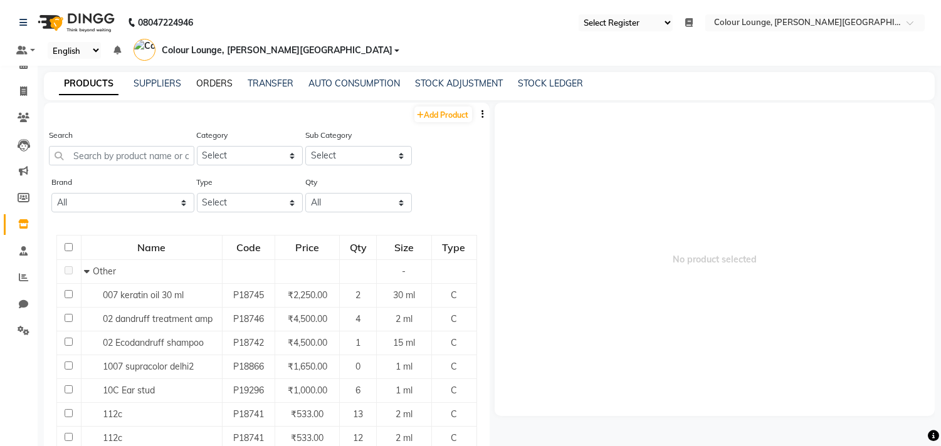
click at [208, 78] on link "ORDERS" at bounding box center [214, 83] width 36 height 11
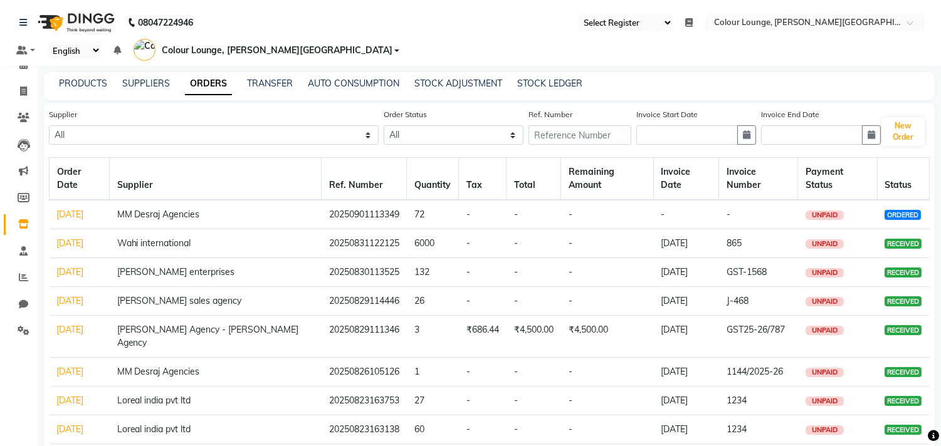
click at [78, 266] on link "30-08-2025" at bounding box center [70, 271] width 27 height 11
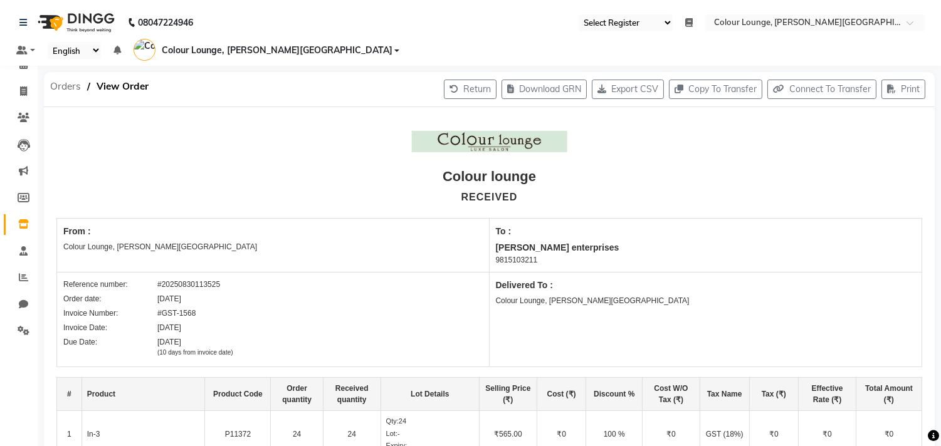
click at [65, 75] on span "Orders" at bounding box center [65, 86] width 43 height 23
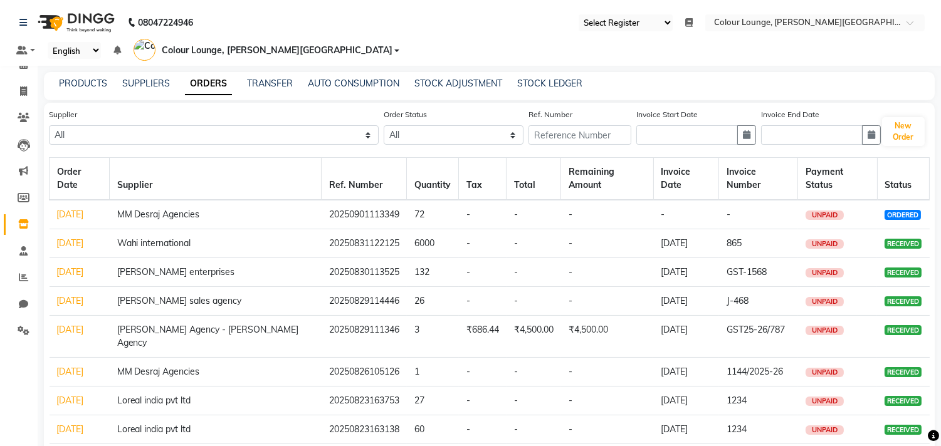
click at [84, 295] on link "29-08-2025" at bounding box center [70, 300] width 27 height 11
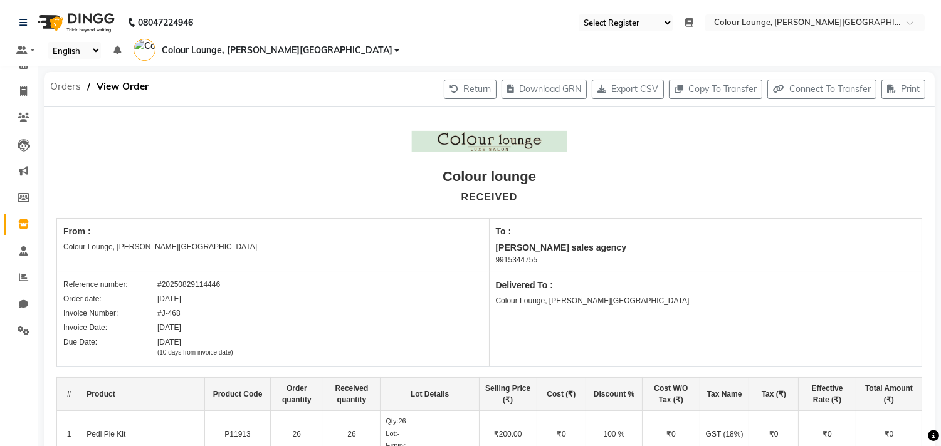
click at [61, 75] on span "Orders" at bounding box center [65, 86] width 43 height 23
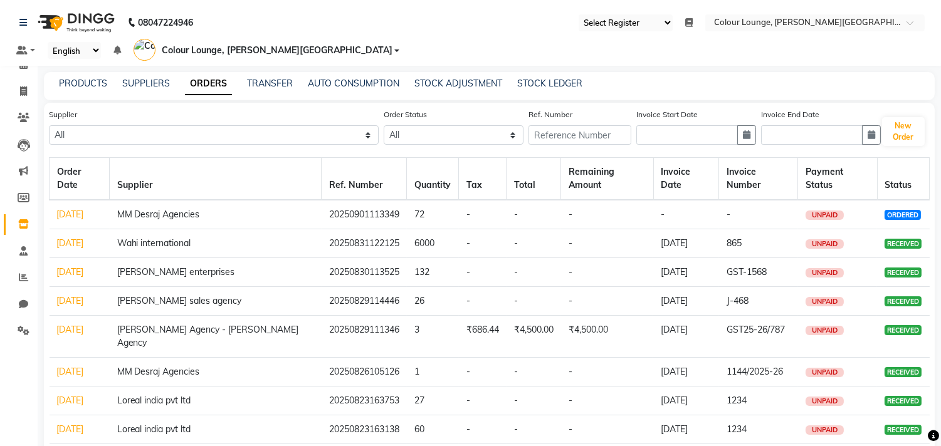
click at [80, 324] on link "29-08-2025" at bounding box center [70, 329] width 27 height 11
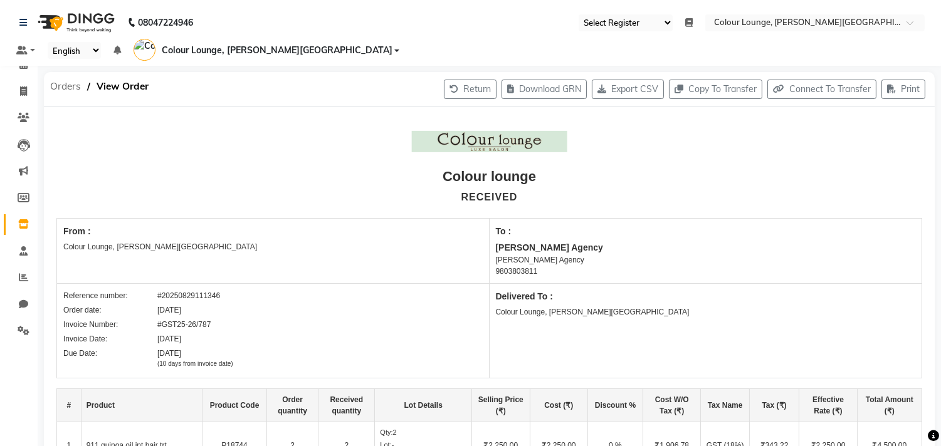
click at [56, 75] on span "Orders" at bounding box center [65, 86] width 43 height 23
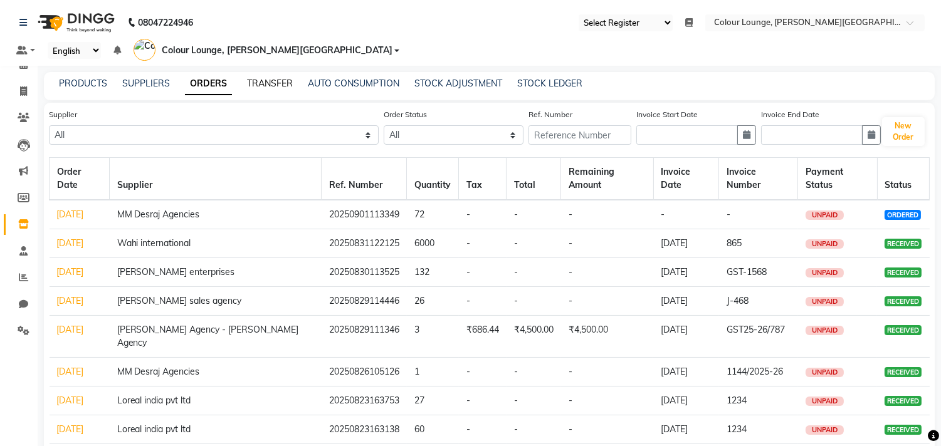
click at [257, 78] on link "TRANSFER" at bounding box center [270, 83] width 46 height 11
select select "sender"
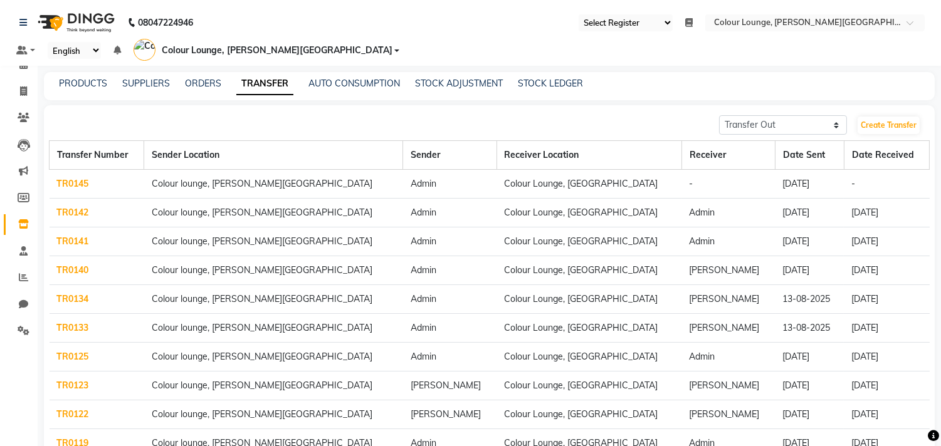
click at [392, 44] on span "Colour Lounge, [PERSON_NAME][GEOGRAPHIC_DATA]" at bounding box center [277, 50] width 231 height 13
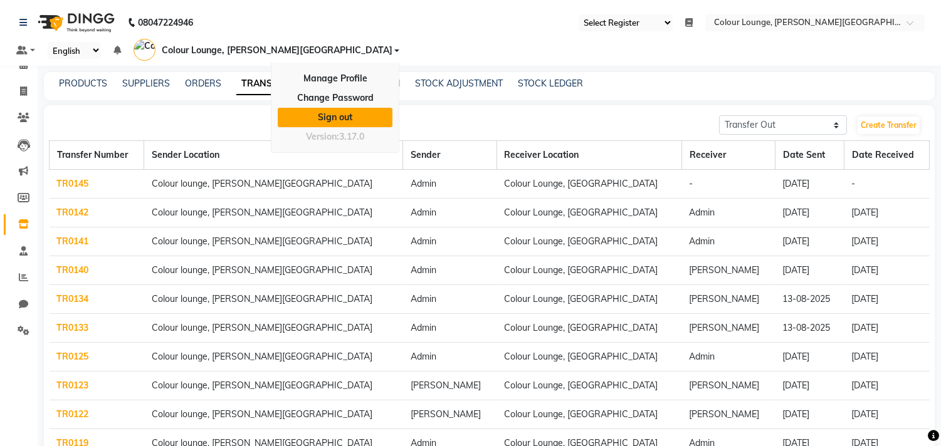
click at [392, 108] on link "Sign out" at bounding box center [335, 117] width 115 height 19
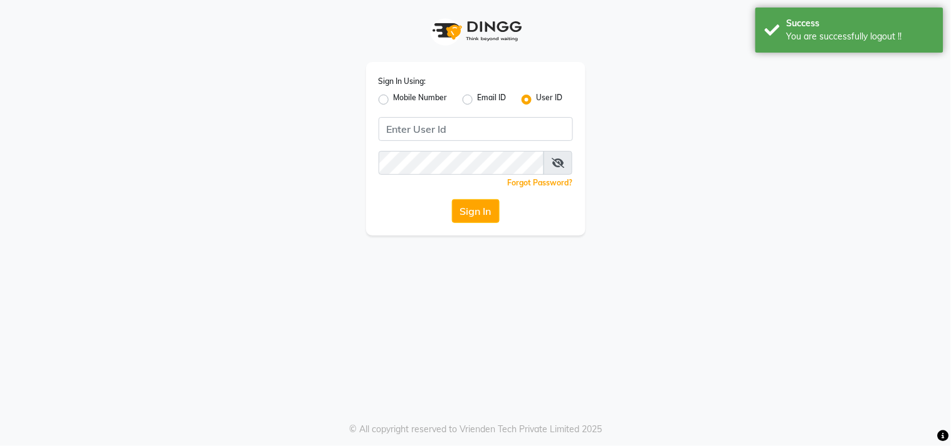
click at [394, 103] on label "Mobile Number" at bounding box center [421, 99] width 54 height 15
click at [394, 100] on input "Mobile Number" at bounding box center [398, 96] width 8 height 8
radio input "true"
radio input "false"
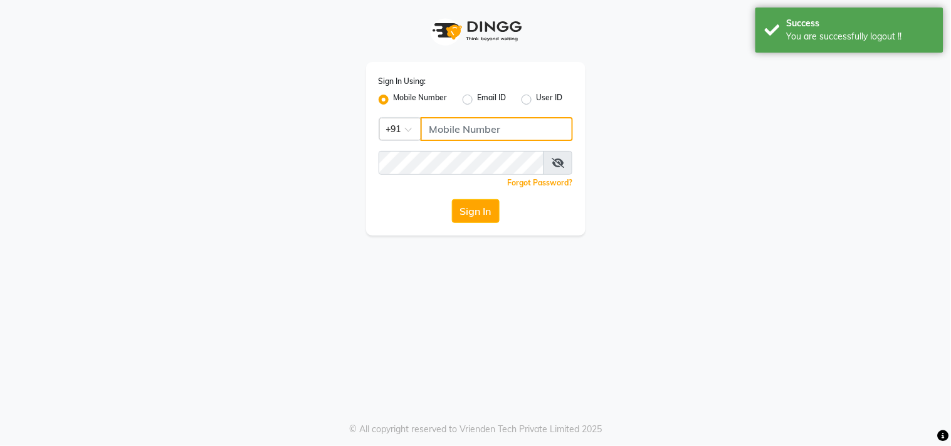
click at [461, 132] on input "Username" at bounding box center [497, 129] width 152 height 24
type input "8437883999"
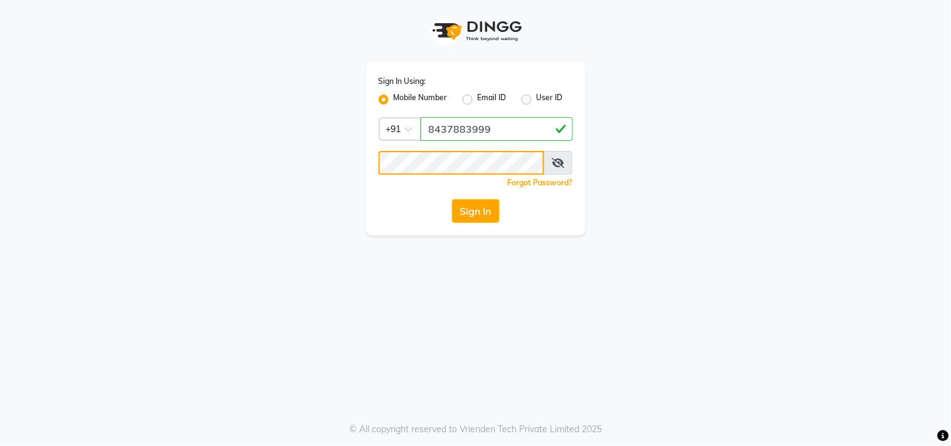
click at [452, 199] on button "Sign In" at bounding box center [476, 211] width 48 height 24
